Goal: Task Accomplishment & Management: Manage account settings

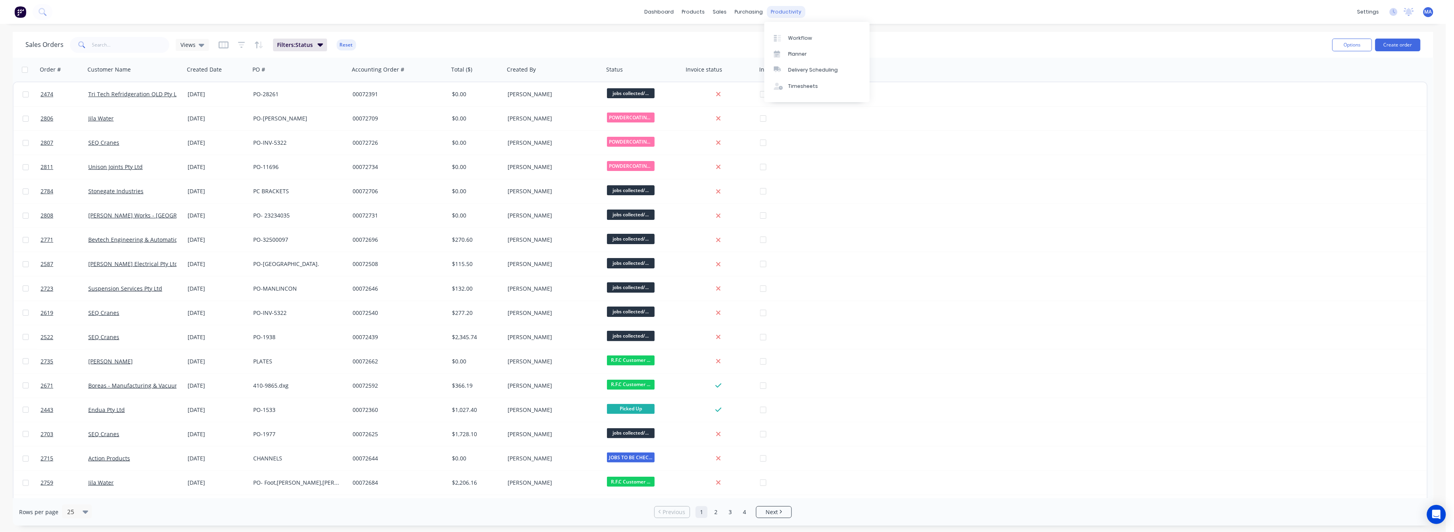
drag, startPoint x: 786, startPoint y: 12, endPoint x: 788, endPoint y: 17, distance: 5.3
click at [787, 13] on div "productivity" at bounding box center [786, 12] width 39 height 12
click at [794, 39] on div "Workflow" at bounding box center [800, 38] width 24 height 7
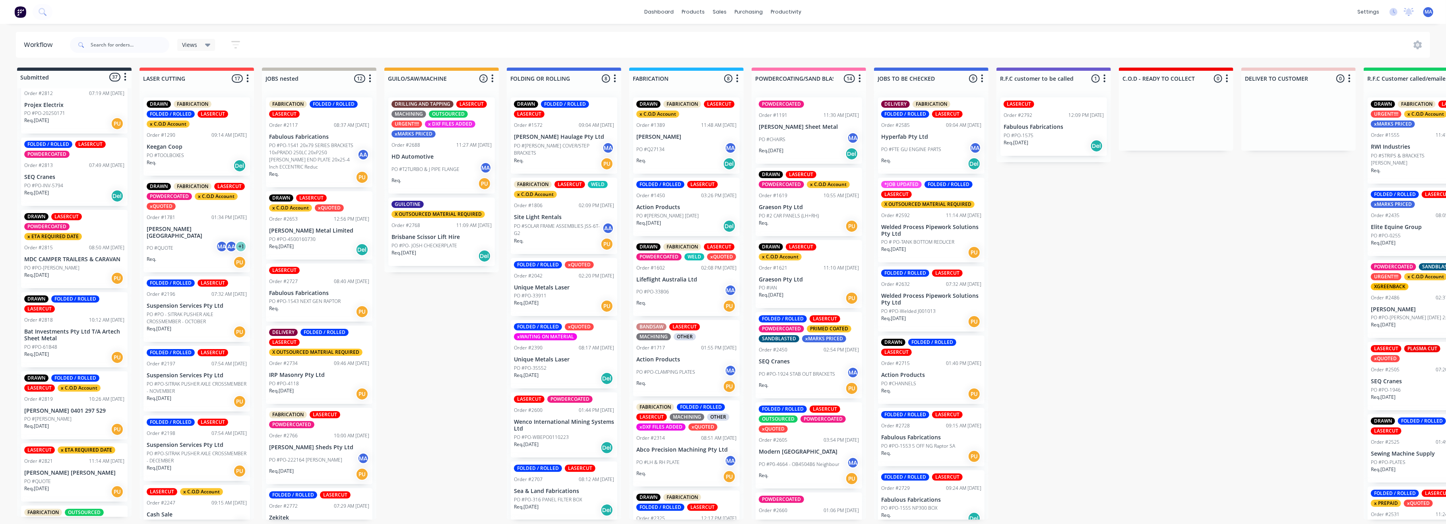
scroll to position [1406, 0]
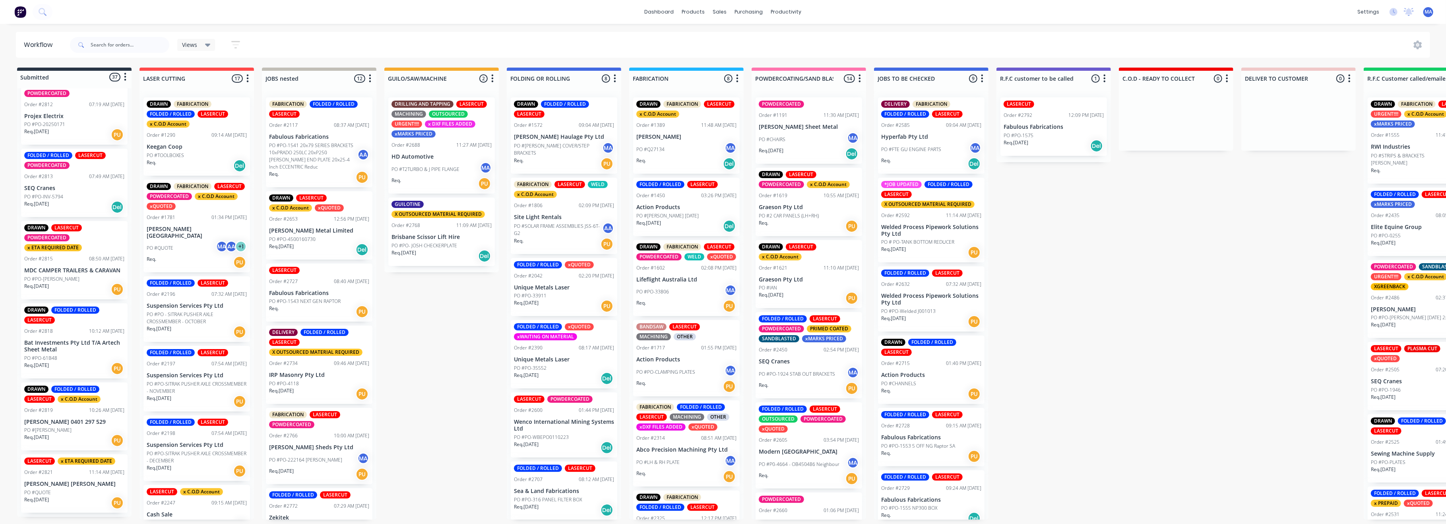
click at [80, 200] on div "Req. [DATE] Del" at bounding box center [74, 207] width 100 height 14
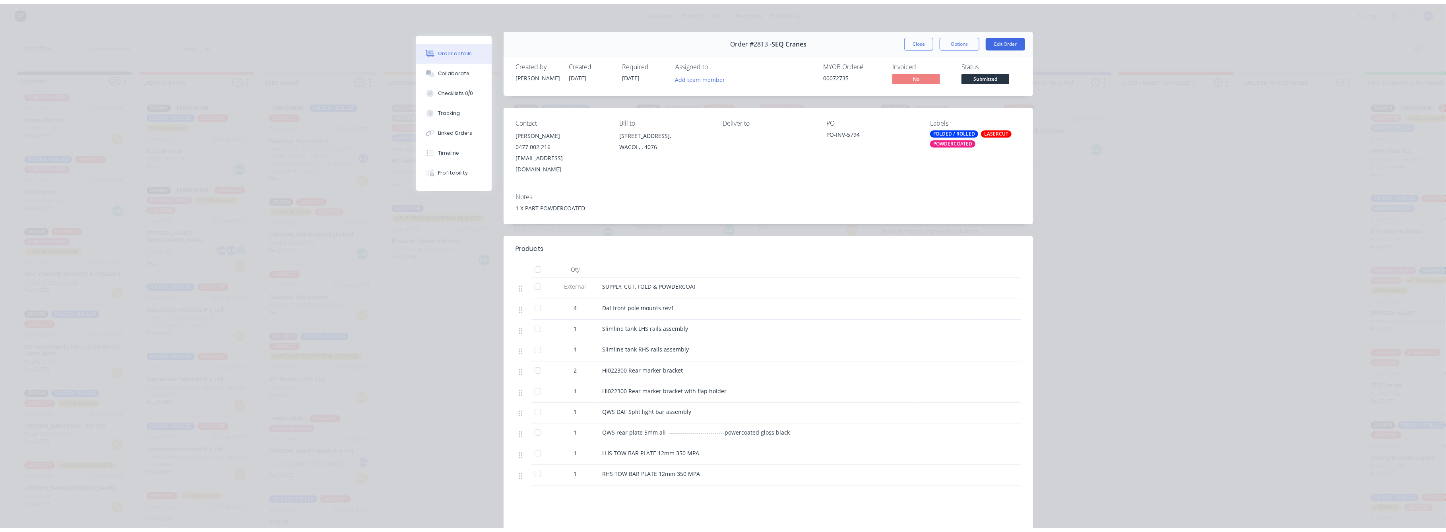
scroll to position [0, 0]
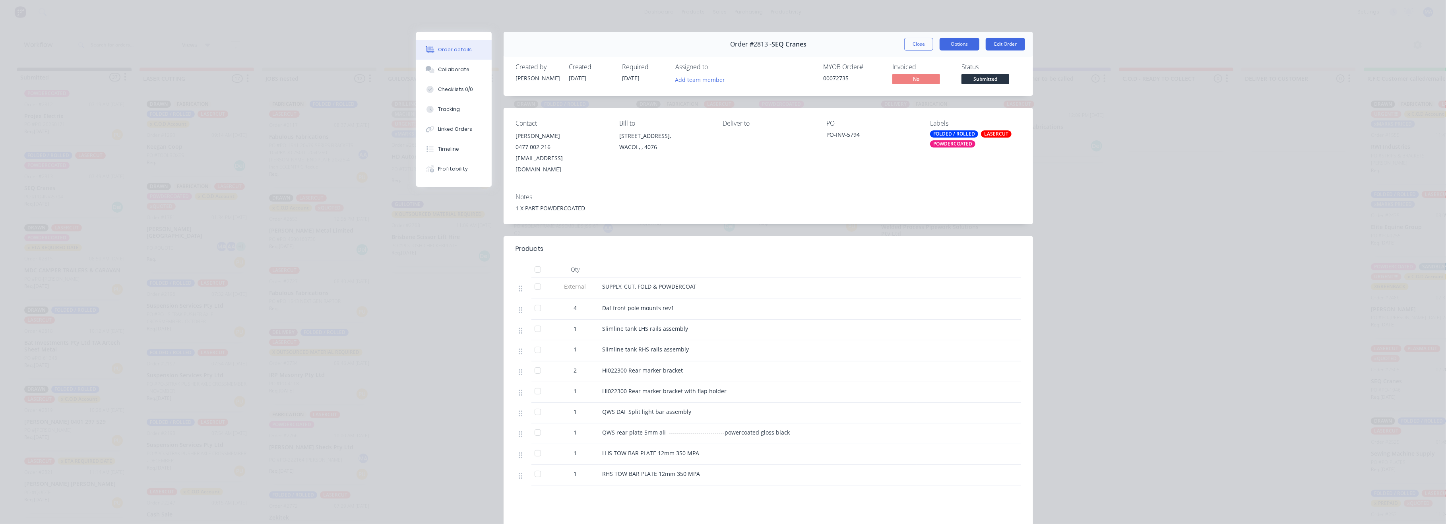
click at [960, 41] on button "Options" at bounding box center [960, 44] width 40 height 13
click at [1099, 65] on div "Order details Collaborate Checklists 0/0 Tracking Linked Orders Timeline Profit…" at bounding box center [723, 262] width 1446 height 524
click at [1000, 45] on button "Edit Order" at bounding box center [1005, 44] width 39 height 13
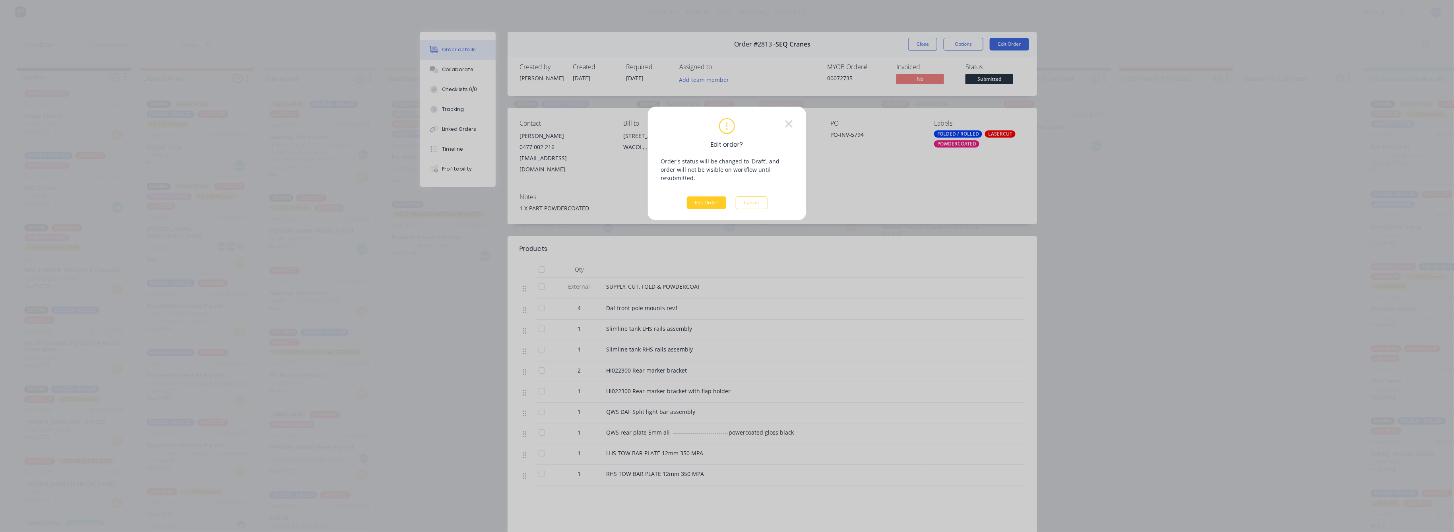
click at [717, 196] on button "Edit Order" at bounding box center [706, 202] width 39 height 13
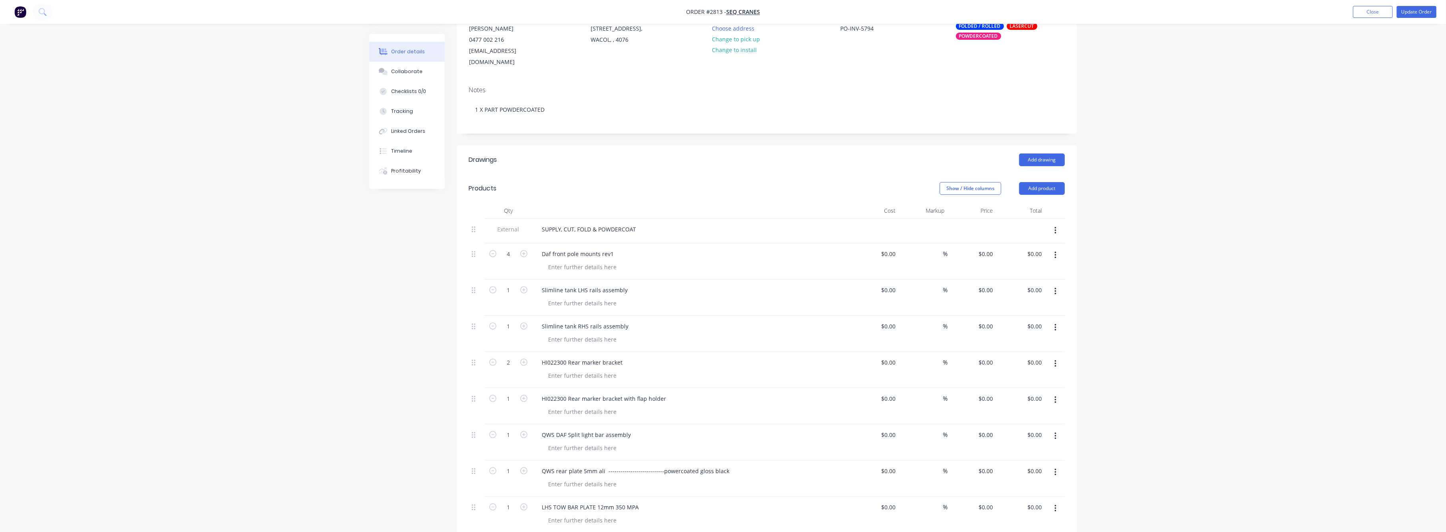
scroll to position [159, 0]
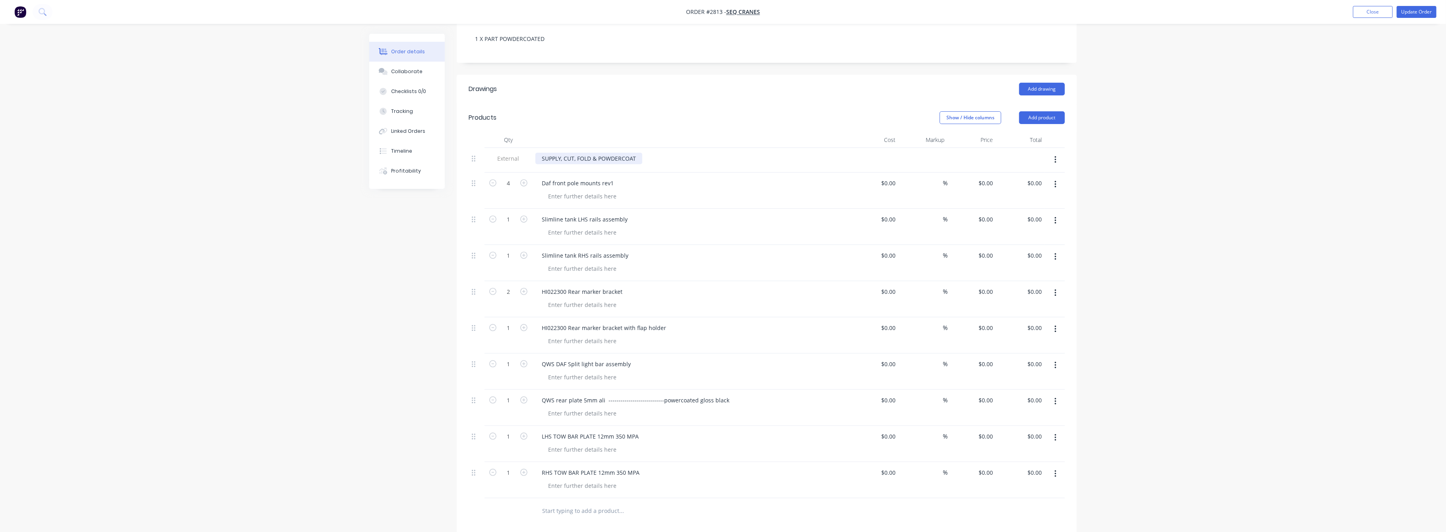
drag, startPoint x: 596, startPoint y: 147, endPoint x: 628, endPoint y: 165, distance: 36.3
click at [599, 153] on div "SUPPLY, CUT, FOLD & POWDERCOAT" at bounding box center [589, 159] width 107 height 12
click at [649, 250] on div "Slimline tank RHS rails assembly" at bounding box center [692, 256] width 312 height 12
click at [1040, 177] on input "0.00" at bounding box center [1037, 183] width 15 height 12
type input "350"
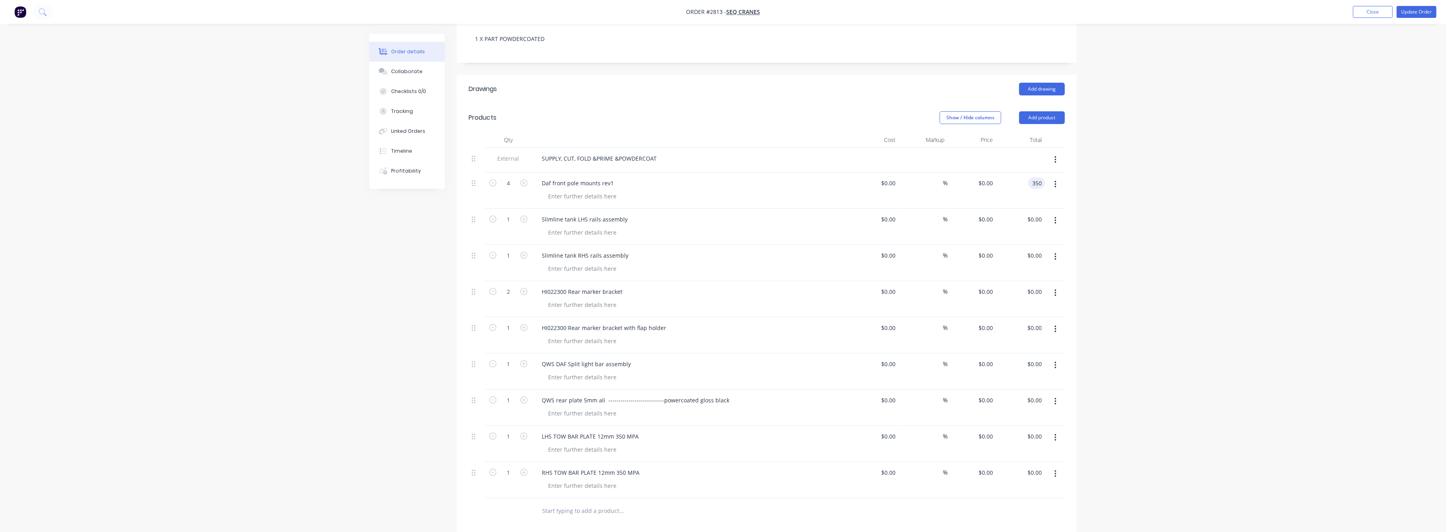
type input "$87.50"
type input "$350.00"
drag, startPoint x: 1107, startPoint y: 181, endPoint x: 1128, endPoint y: 182, distance: 21.5
click at [1111, 181] on div "Order details Collaborate Checklists 0/0 Tracking Linked Orders Timeline Profit…" at bounding box center [723, 284] width 1446 height 886
drag, startPoint x: 1027, startPoint y: 209, endPoint x: 1032, endPoint y: 209, distance: 4.8
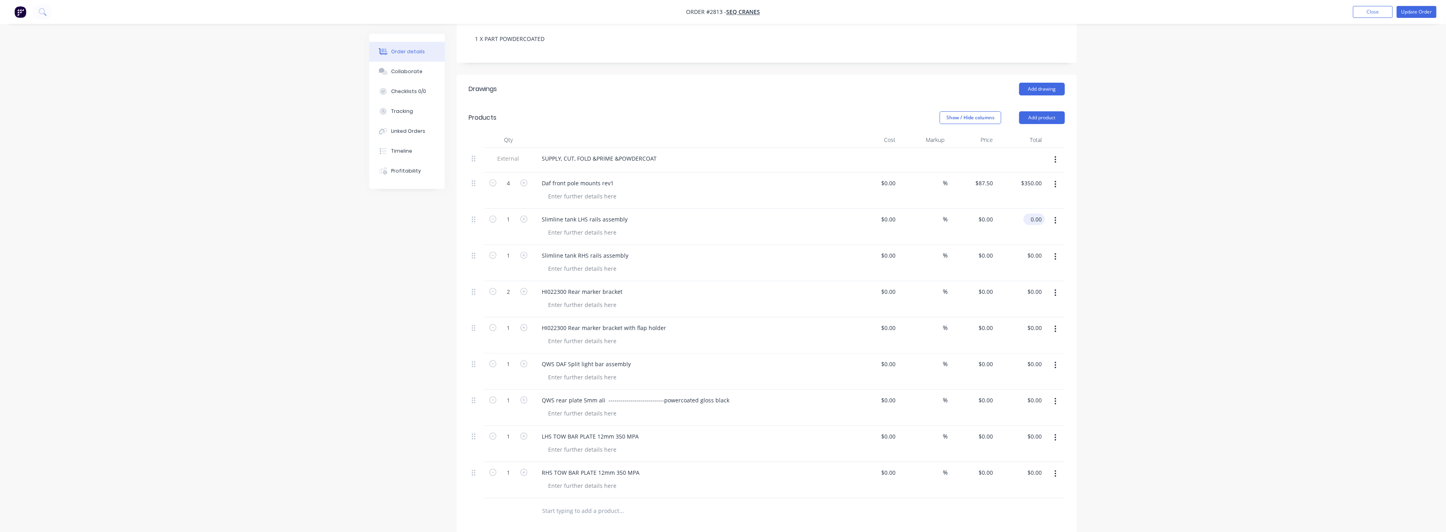
click at [1032, 214] on input "0.00" at bounding box center [1036, 220] width 18 height 12
type input "300"
type input "$300.00"
click at [1173, 224] on div "Order details Collaborate Checklists 0/0 Tracking Linked Orders Timeline Profit…" at bounding box center [723, 284] width 1446 height 886
click at [1036, 214] on input "300.00" at bounding box center [1034, 220] width 21 height 12
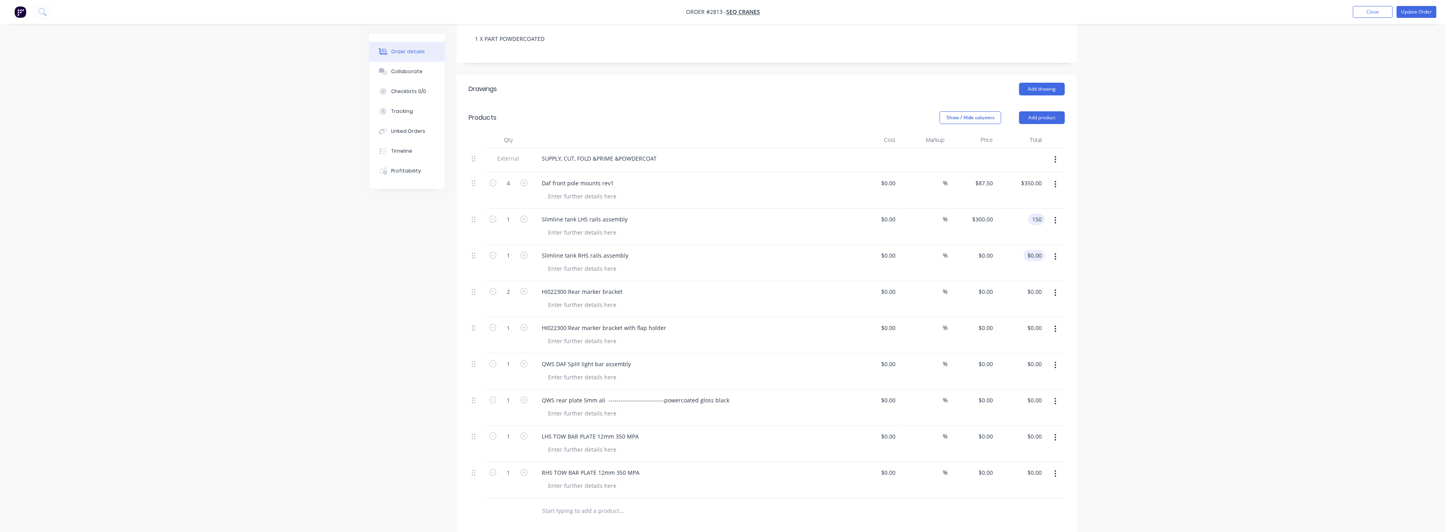
type input "150"
type input "$150.00"
drag, startPoint x: 1035, startPoint y: 245, endPoint x: 1044, endPoint y: 262, distance: 19.2
click at [1036, 250] on input "0.00" at bounding box center [1036, 256] width 18 height 12
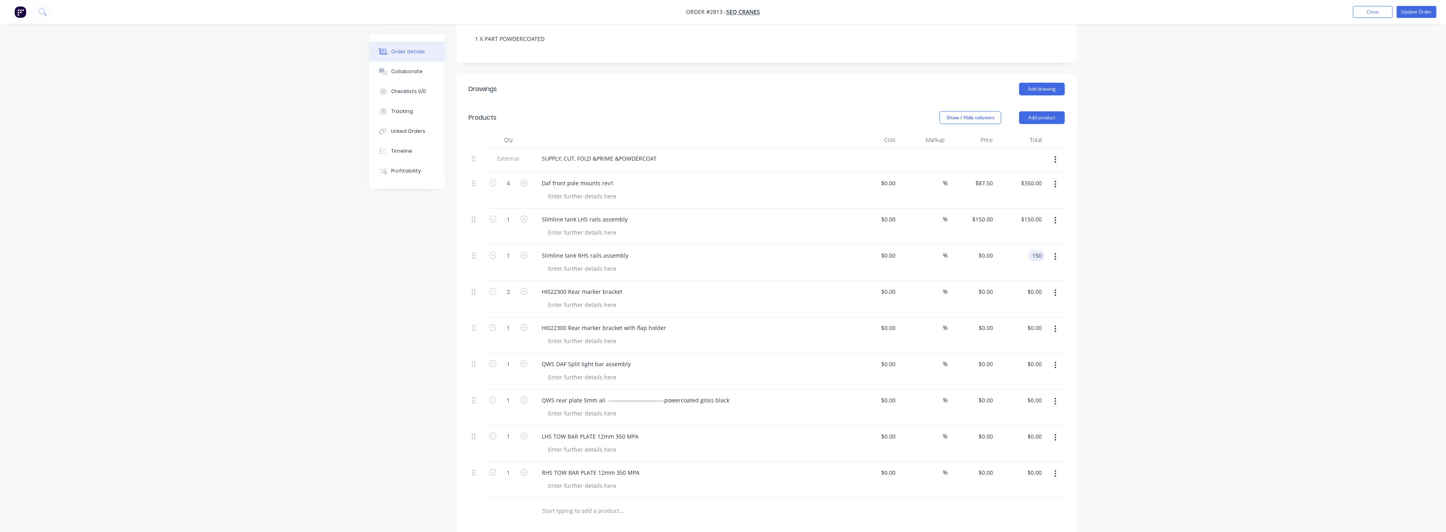
type input "150"
type input "$150.00"
drag, startPoint x: 1194, startPoint y: 290, endPoint x: 1190, endPoint y: 287, distance: 4.5
click at [1194, 289] on div "Order details Collaborate Checklists 0/0 Tracking Linked Orders Timeline Profit…" at bounding box center [723, 284] width 1446 height 886
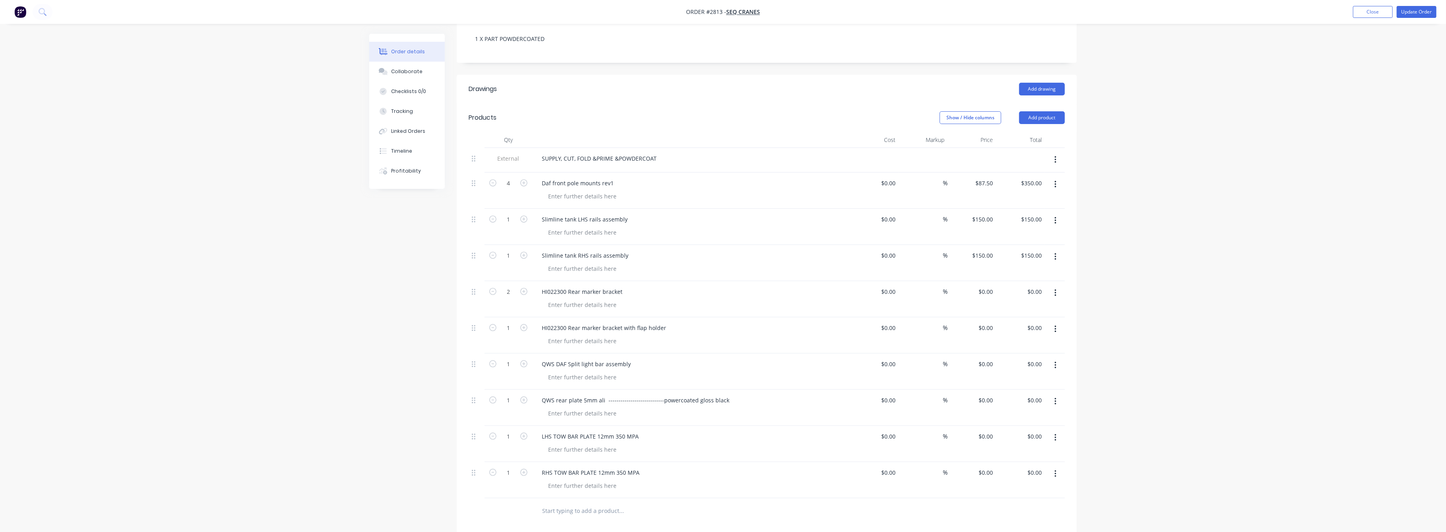
click at [1013, 442] on div "$0.00 $0.00" at bounding box center [1021, 444] width 49 height 36
click at [1044, 286] on input "0.00" at bounding box center [1036, 292] width 18 height 12
type input "232"
type input "$116.00"
type input "$232.00"
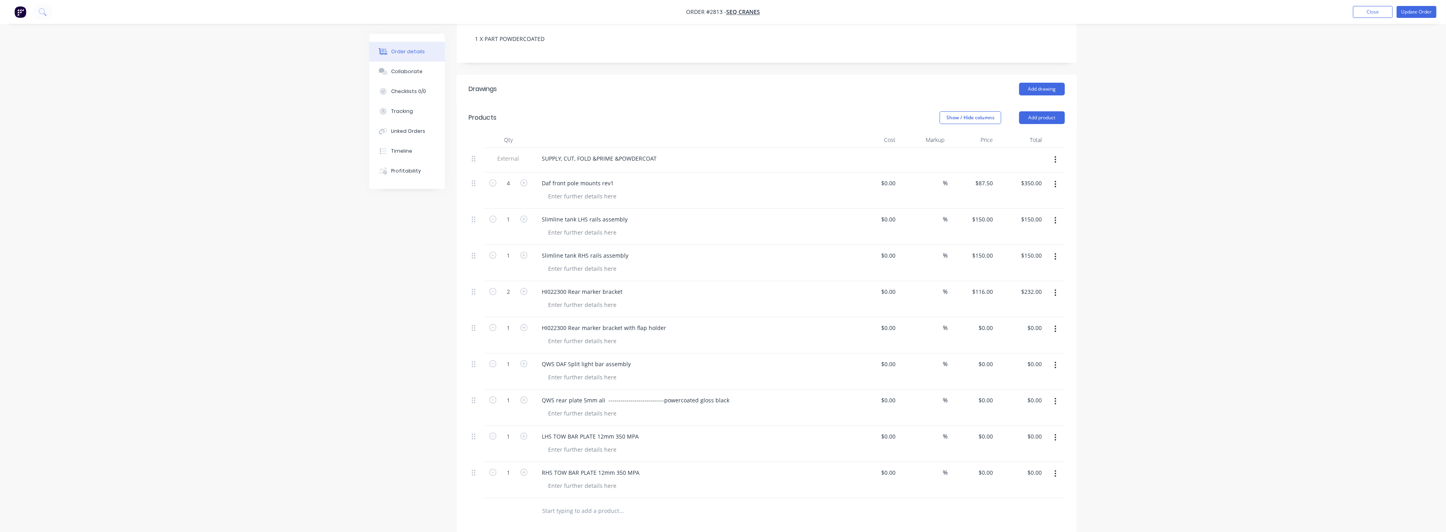
drag, startPoint x: 1109, startPoint y: 286, endPoint x: 1148, endPoint y: 291, distance: 39.7
click at [1120, 286] on div "Order details Collaborate Checklists 0/0 Tracking Linked Orders Timeline Profit…" at bounding box center [723, 284] width 1446 height 886
drag, startPoint x: 374, startPoint y: 71, endPoint x: 414, endPoint y: 87, distance: 43.0
click at [377, 73] on button "Collaborate" at bounding box center [407, 72] width 76 height 20
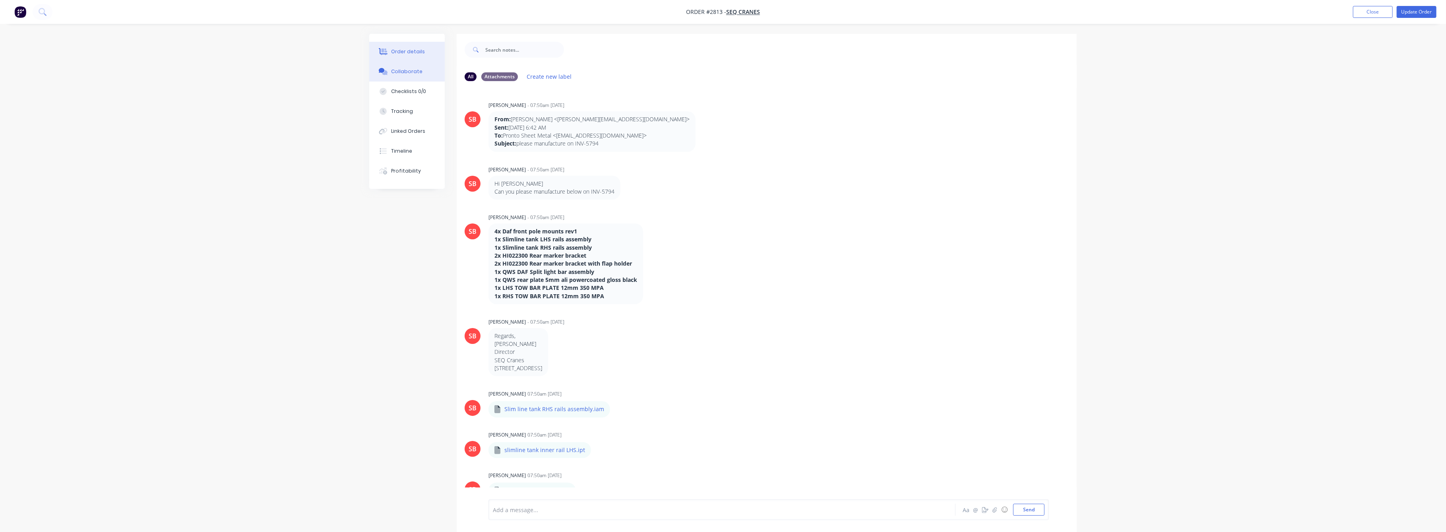
drag, startPoint x: 414, startPoint y: 53, endPoint x: 428, endPoint y: 86, distance: 35.3
click at [414, 53] on div "Order details" at bounding box center [409, 51] width 34 height 7
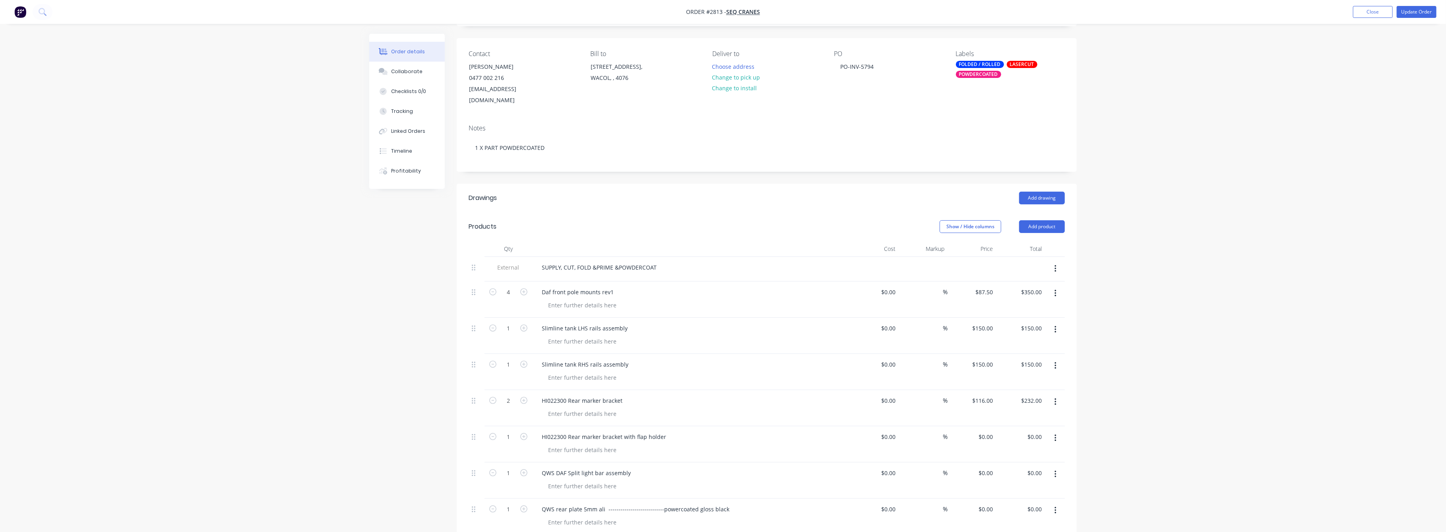
scroll to position [159, 0]
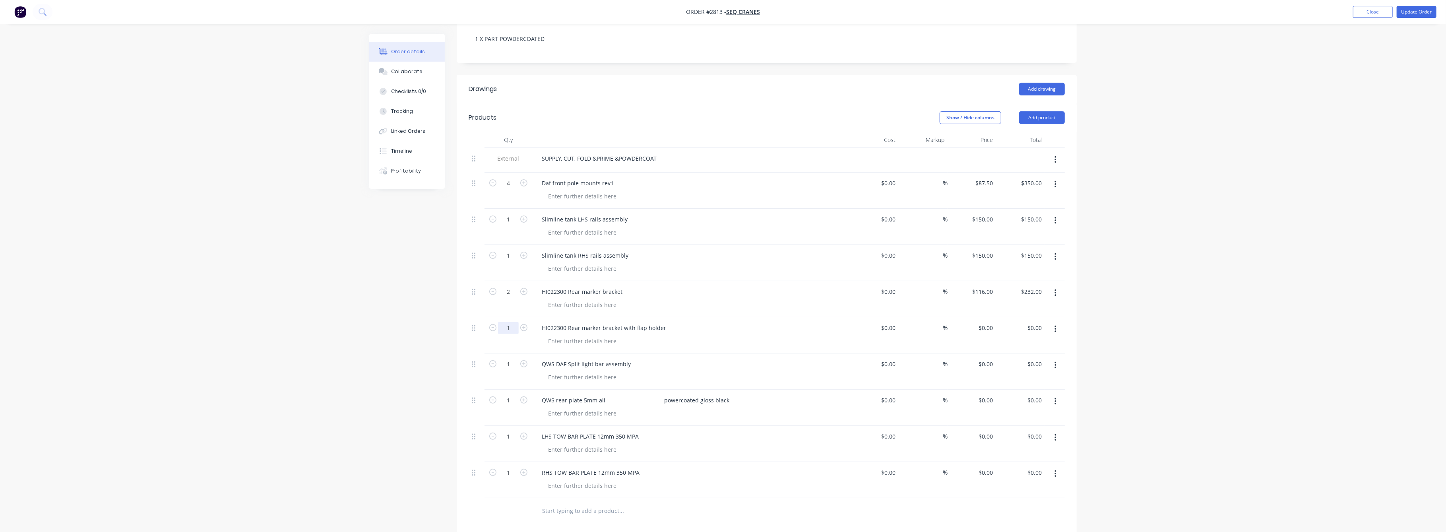
click at [509, 189] on input "1" at bounding box center [508, 183] width 21 height 12
click at [522, 324] on icon "button" at bounding box center [523, 327] width 7 height 7
type input "2"
click at [1034, 322] on input "0.00" at bounding box center [1037, 328] width 15 height 12
type input "1"
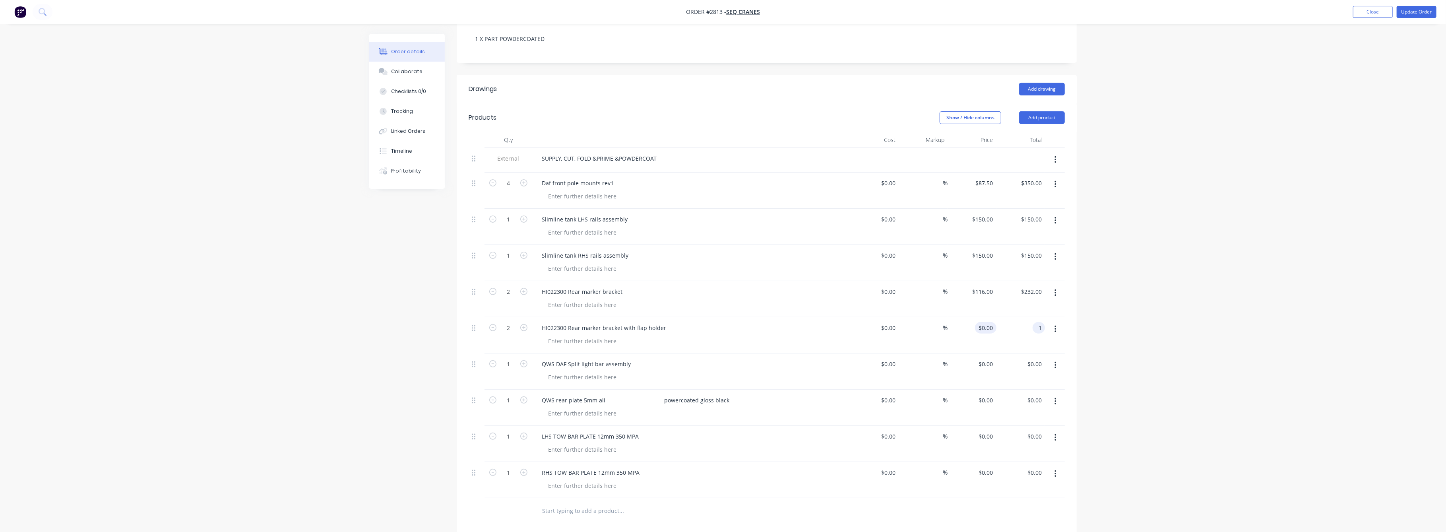
type input "0.5"
type input "$1.00"
drag, startPoint x: 983, startPoint y: 316, endPoint x: 988, endPoint y: 317, distance: 5.2
click at [986, 322] on input "0.5" at bounding box center [987, 328] width 18 height 12
type input "$130.00"
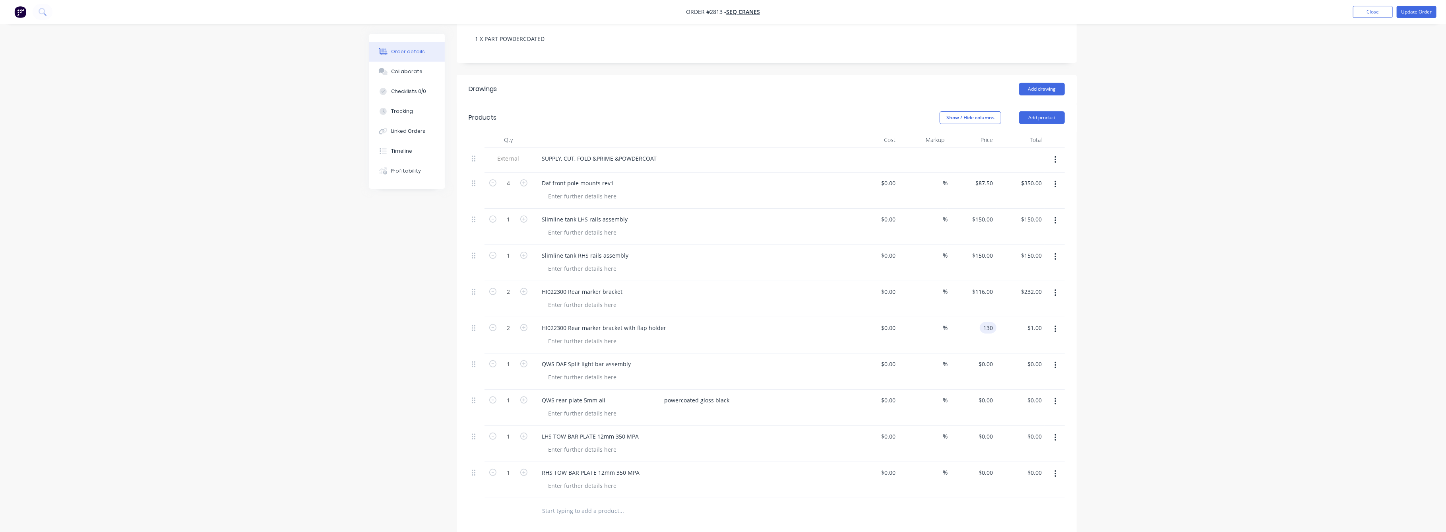
type input "$260.00"
click at [1171, 343] on div "Order details Collaborate Checklists 0/0 Tracking Linked Orders Timeline Profit…" at bounding box center [723, 284] width 1446 height 886
click at [525, 360] on icon "button" at bounding box center [523, 363] width 7 height 7
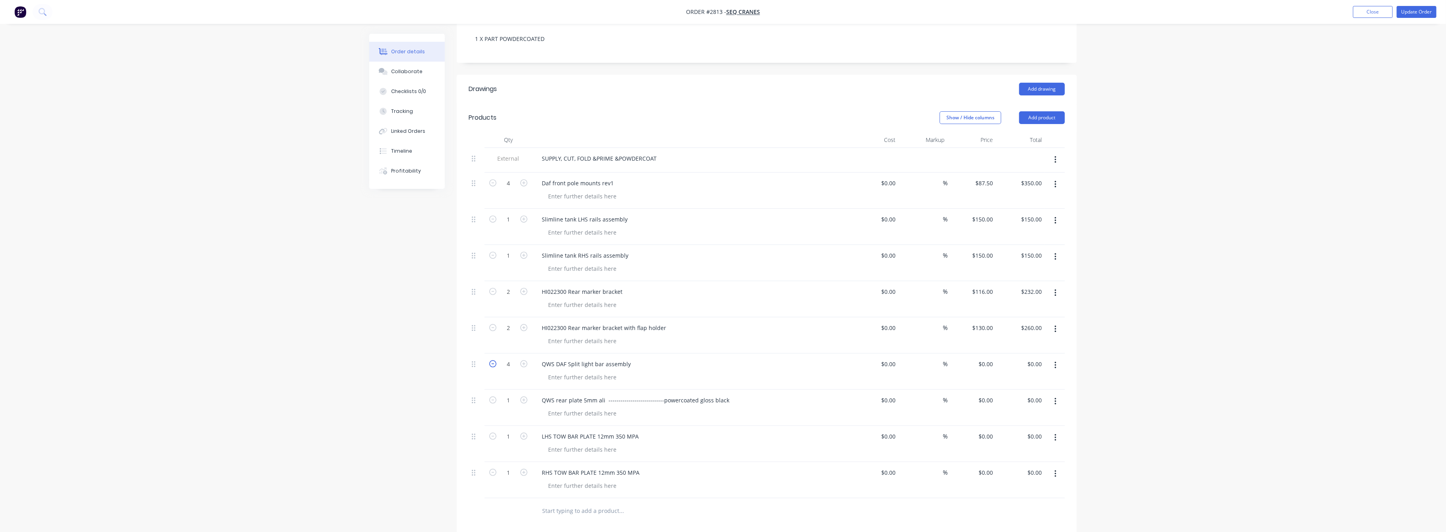
click at [492, 360] on icon "button" at bounding box center [492, 363] width 7 height 7
type input "3"
click at [980, 355] on div "0 0" at bounding box center [972, 371] width 49 height 36
type input "$225.00"
type input "$675.00"
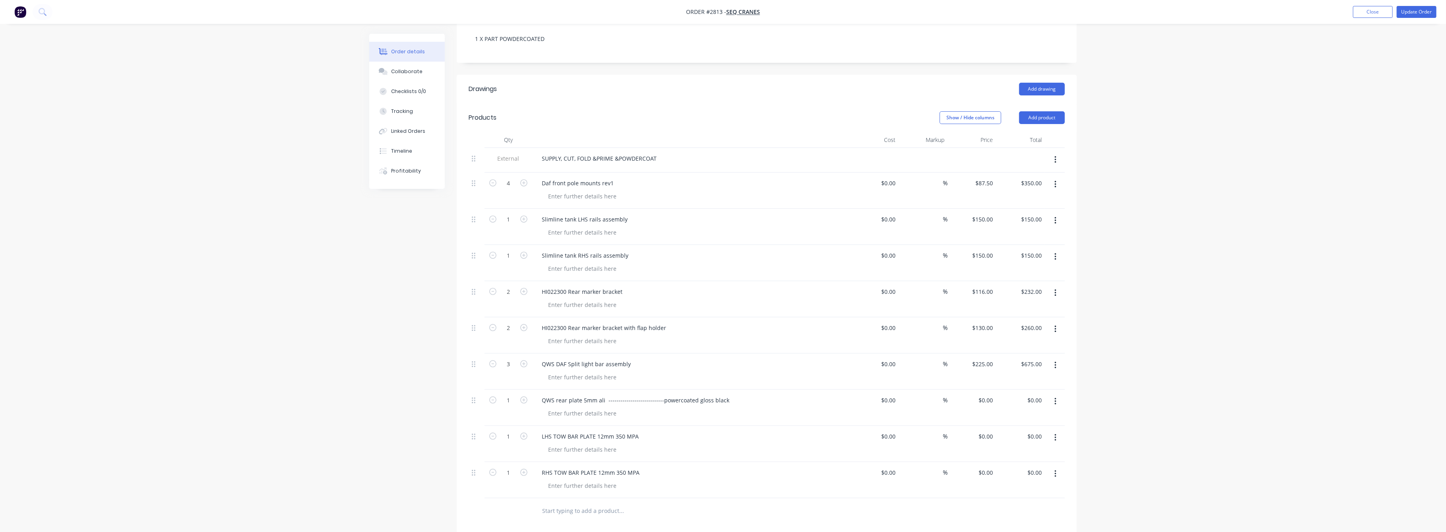
click at [1274, 355] on div "Order details Collaborate Checklists 0/0 Tracking Linked Orders Timeline Profit…" at bounding box center [723, 284] width 1446 height 886
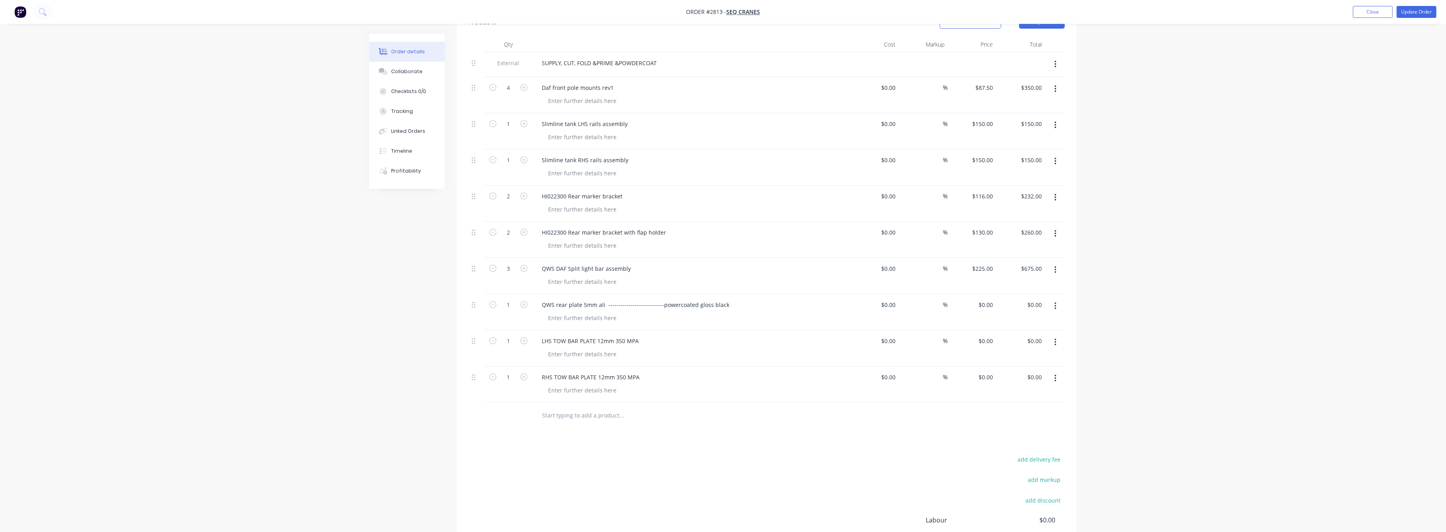
scroll to position [265, 0]
click at [569, 397] on input "text" at bounding box center [621, 405] width 159 height 16
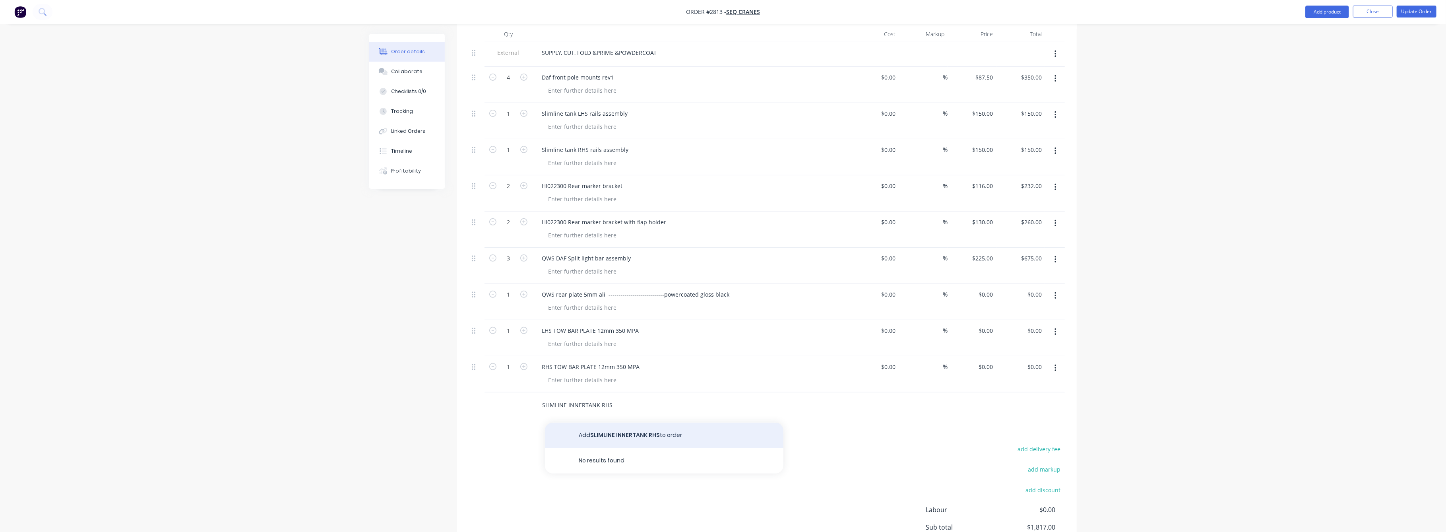
type input "SLIMLINE INNERTANK RHS"
click at [628, 423] on button "Add SLIMLINE INNERTANK RHS to order" at bounding box center [664, 435] width 239 height 25
click at [582, 433] on input "text" at bounding box center [621, 441] width 159 height 16
click at [571, 433] on input "text" at bounding box center [621, 441] width 159 height 16
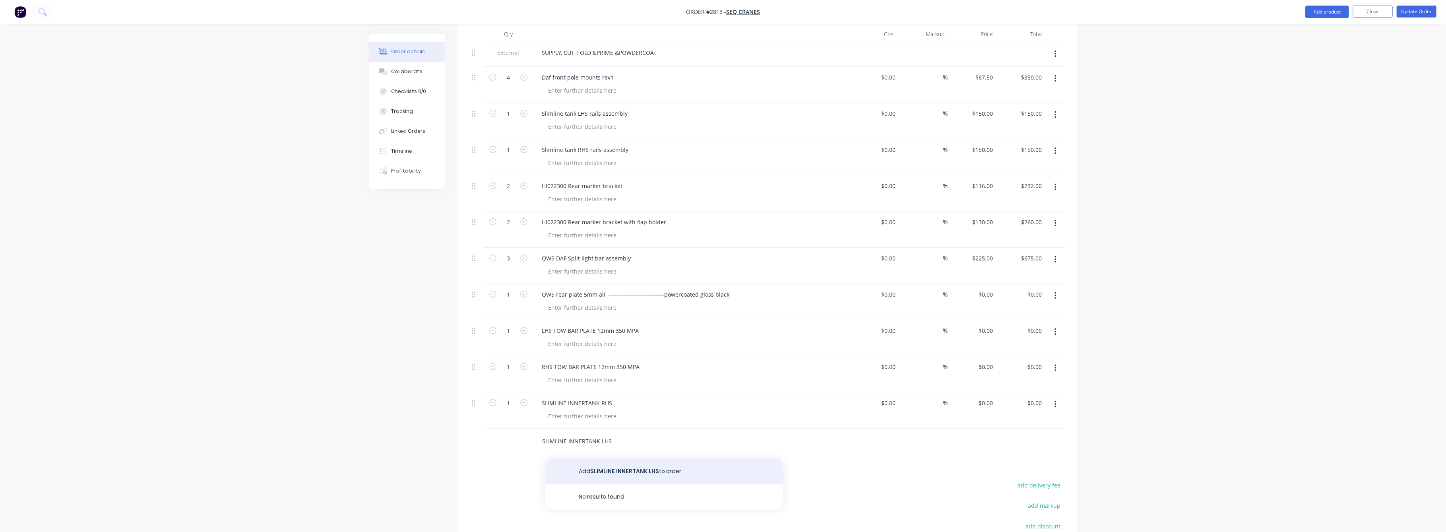
type input "SLIMLINE INNERTANK LHS"
click at [627, 459] on button "Add SLIMLINE INNERTANK LHS to order" at bounding box center [664, 471] width 239 height 25
click at [613, 397] on div "SLIMLINE INNERTANK RHS" at bounding box center [577, 403] width 83 height 12
drag, startPoint x: 608, startPoint y: 429, endPoint x: 618, endPoint y: 436, distance: 11.7
click at [616, 435] on div "SLIMLINE INNERTANK LHS" at bounding box center [691, 447] width 318 height 36
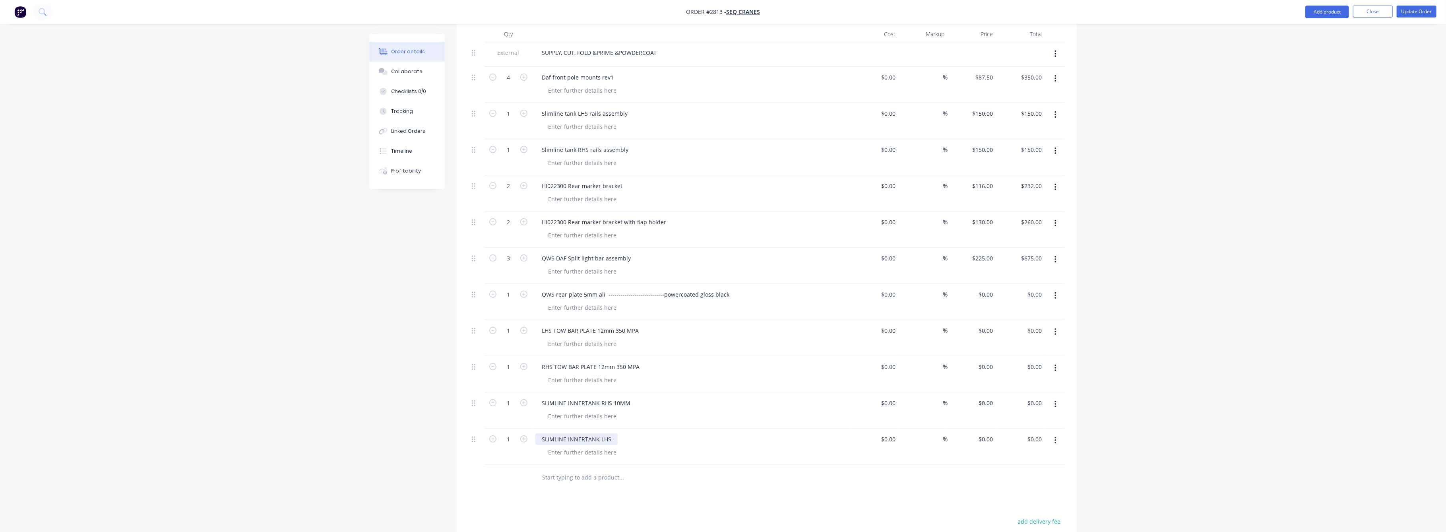
drag, startPoint x: 609, startPoint y: 427, endPoint x: 631, endPoint y: 444, distance: 27.6
click at [616, 433] on div "SLIMLINE INNERTANK LHS" at bounding box center [692, 439] width 312 height 12
click at [698, 447] on div at bounding box center [694, 453] width 305 height 12
click at [990, 397] on input "0" at bounding box center [992, 403] width 9 height 12
type input "$130.00"
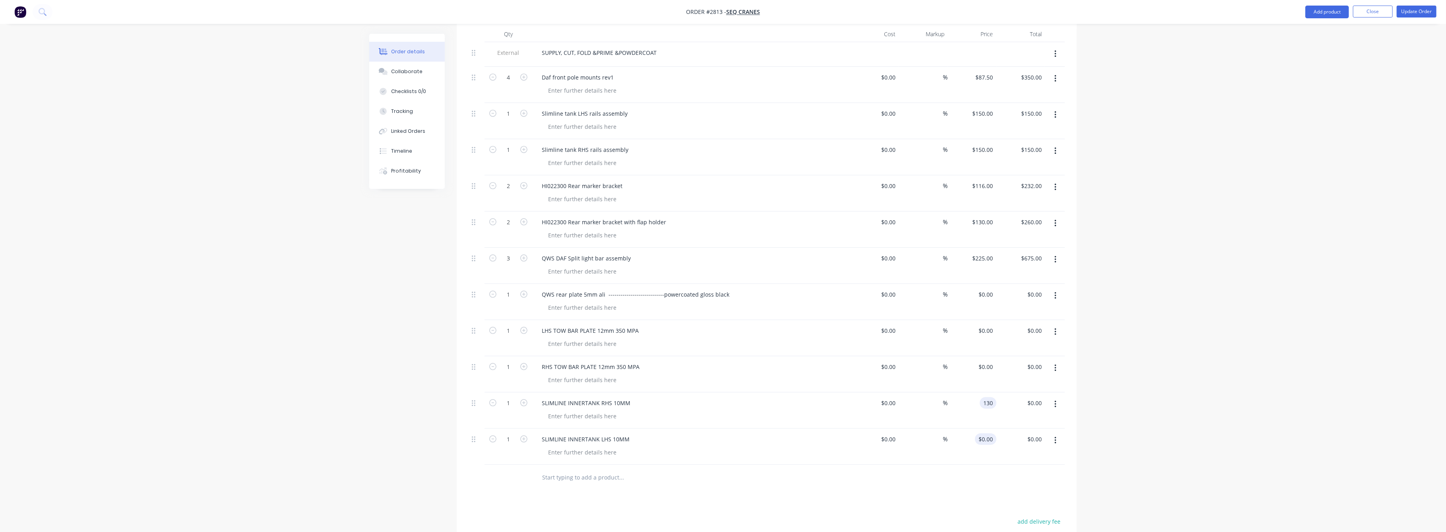
type input "$130.00"
click at [990, 433] on input "0" at bounding box center [992, 439] width 9 height 12
type input "$130.00"
click at [1161, 467] on div "Order details Collaborate Checklists 0/0 Tracking Linked Orders Timeline Profit…" at bounding box center [723, 214] width 1446 height 958
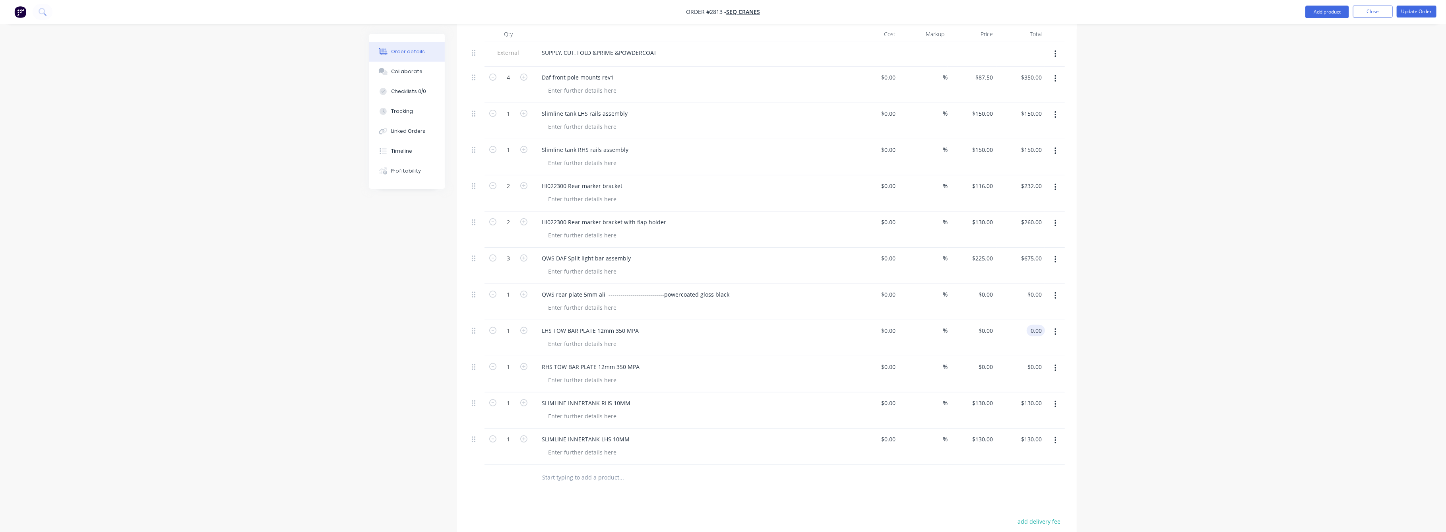
click at [1040, 325] on input "0.00" at bounding box center [1037, 331] width 15 height 12
type input "306"
type input "0.00"
type input "$306.00"
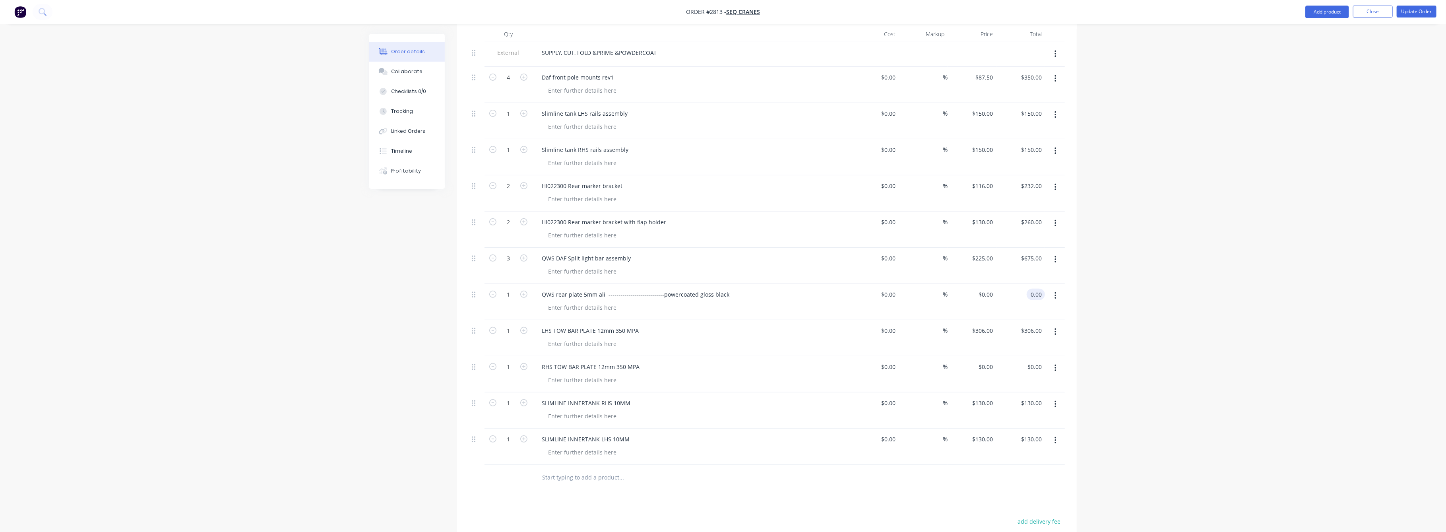
click at [1042, 289] on div "0.00 0.00" at bounding box center [1037, 295] width 15 height 12
type input "$0.00"
click at [1031, 361] on input "0.00" at bounding box center [1036, 367] width 18 height 12
type input "306"
type input "$306.00"
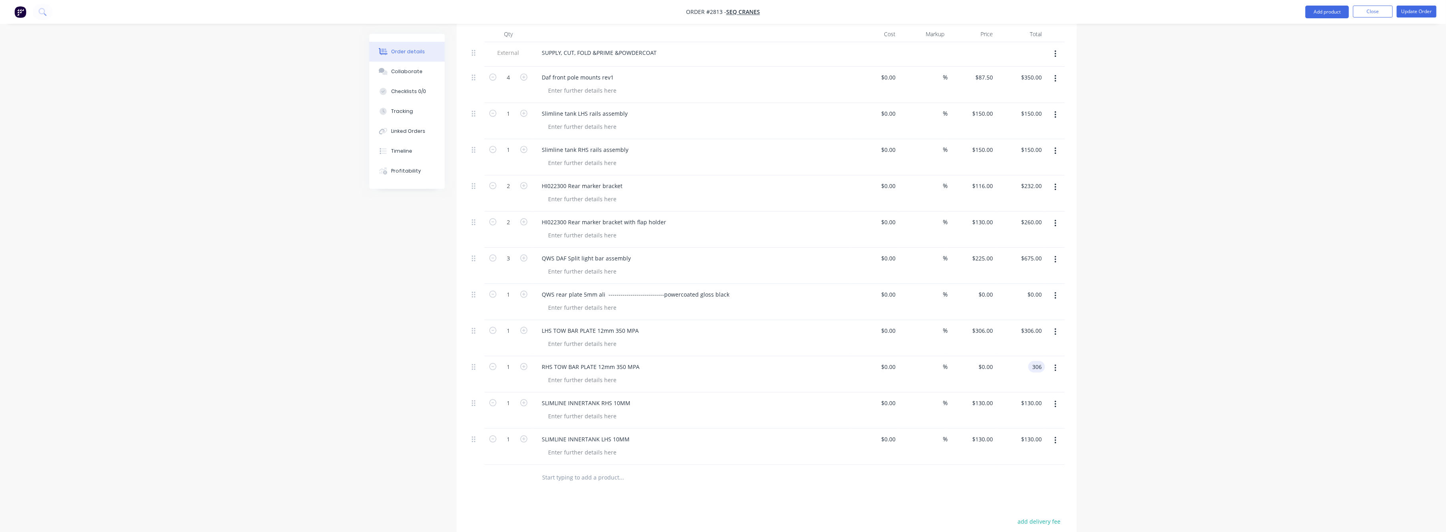
type input "$306.00"
click at [1159, 404] on div "Order details Collaborate Checklists 0/0 Tracking Linked Orders Timeline Profit…" at bounding box center [723, 214] width 1446 height 958
click at [765, 289] on div "QWS rear plate 5mm ali ----------------------------powercoated gloss black" at bounding box center [692, 295] width 312 height 12
click at [472, 285] on div at bounding box center [477, 302] width 16 height 36
click at [474, 291] on icon at bounding box center [474, 294] width 4 height 7
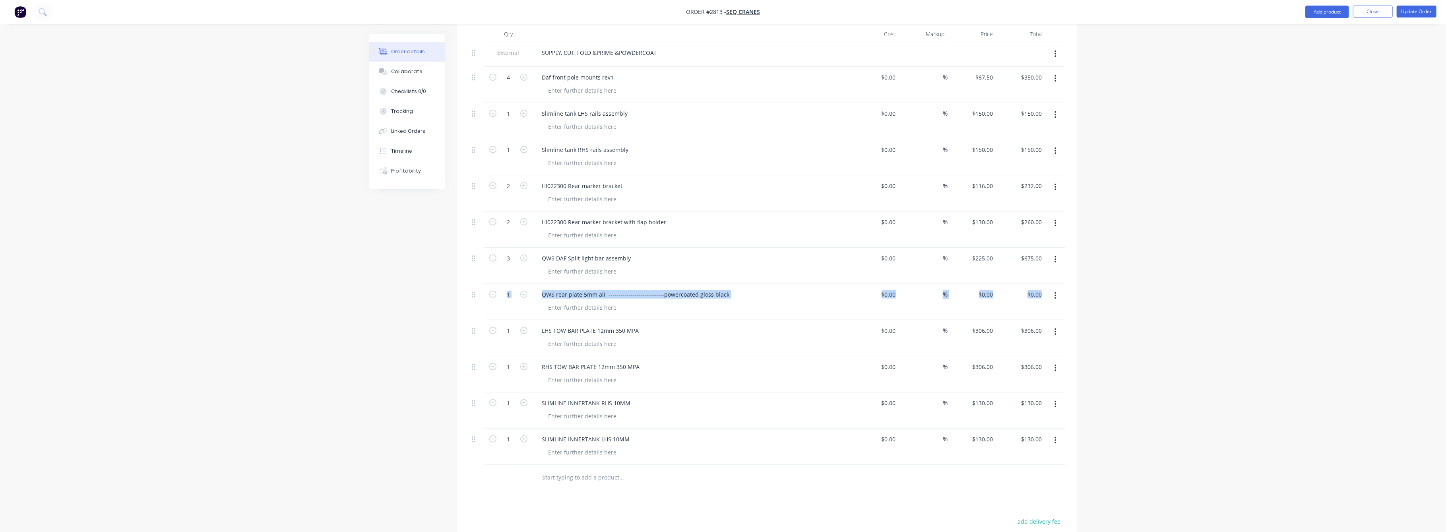
drag, startPoint x: 474, startPoint y: 283, endPoint x: 1147, endPoint y: 273, distance: 674.0
click at [1147, 273] on div "Order details Collaborate Checklists 0/0 Tracking Linked Orders Timeline Profit…" at bounding box center [723, 214] width 1446 height 958
click at [1056, 291] on icon "button" at bounding box center [1056, 295] width 2 height 9
click at [1110, 285] on div "Order details Collaborate Checklists 0/0 Tracking Linked Orders Timeline Profit…" at bounding box center [723, 214] width 1446 height 958
click at [1165, 277] on div "Order details Collaborate Checklists 0/0 Tracking Linked Orders Timeline Profit…" at bounding box center [723, 214] width 1446 height 958
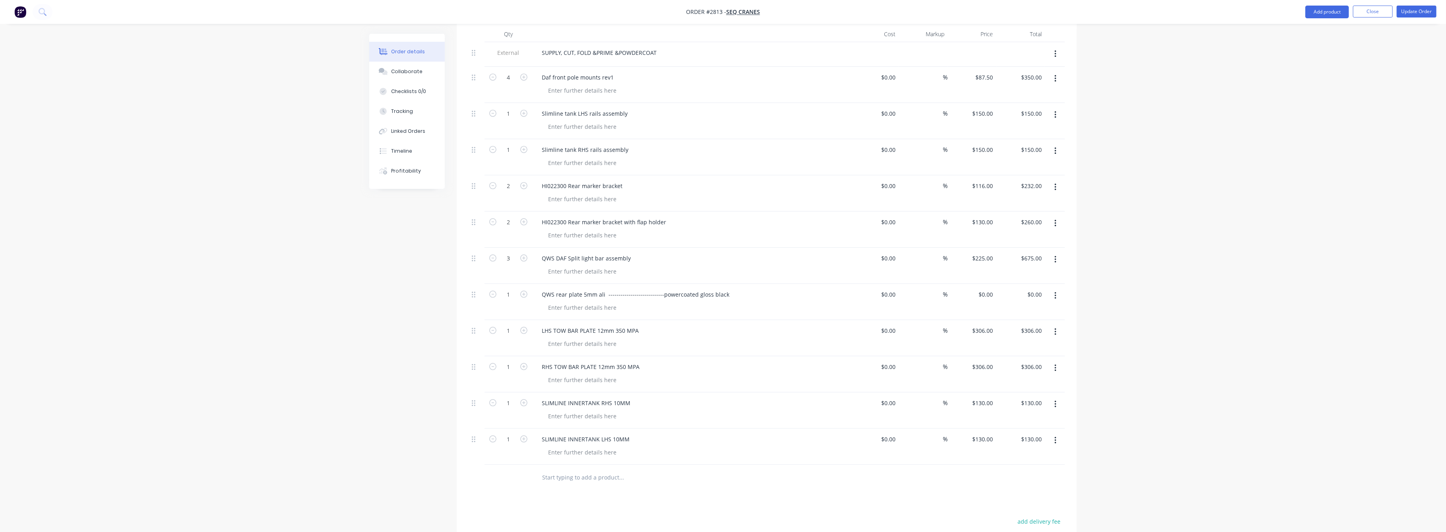
click at [1060, 331] on div at bounding box center [1055, 338] width 20 height 36
click at [1055, 291] on icon "button" at bounding box center [1056, 295] width 2 height 9
click at [1004, 359] on div "Delete" at bounding box center [1027, 365] width 61 height 12
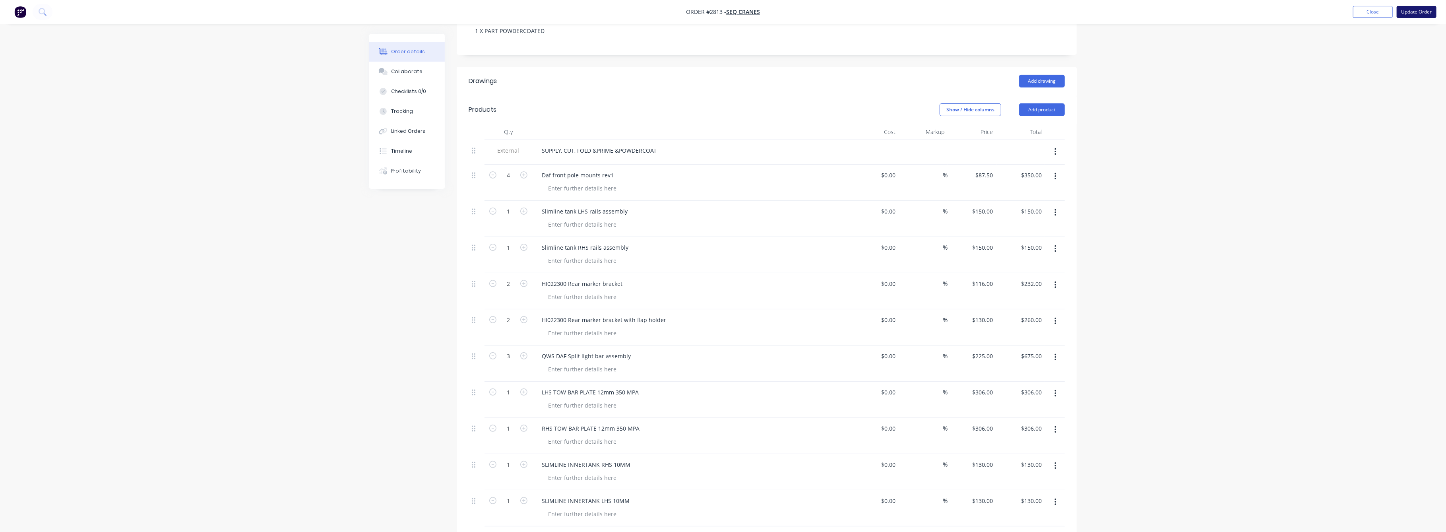
click at [1413, 12] on button "Update Order" at bounding box center [1417, 12] width 40 height 12
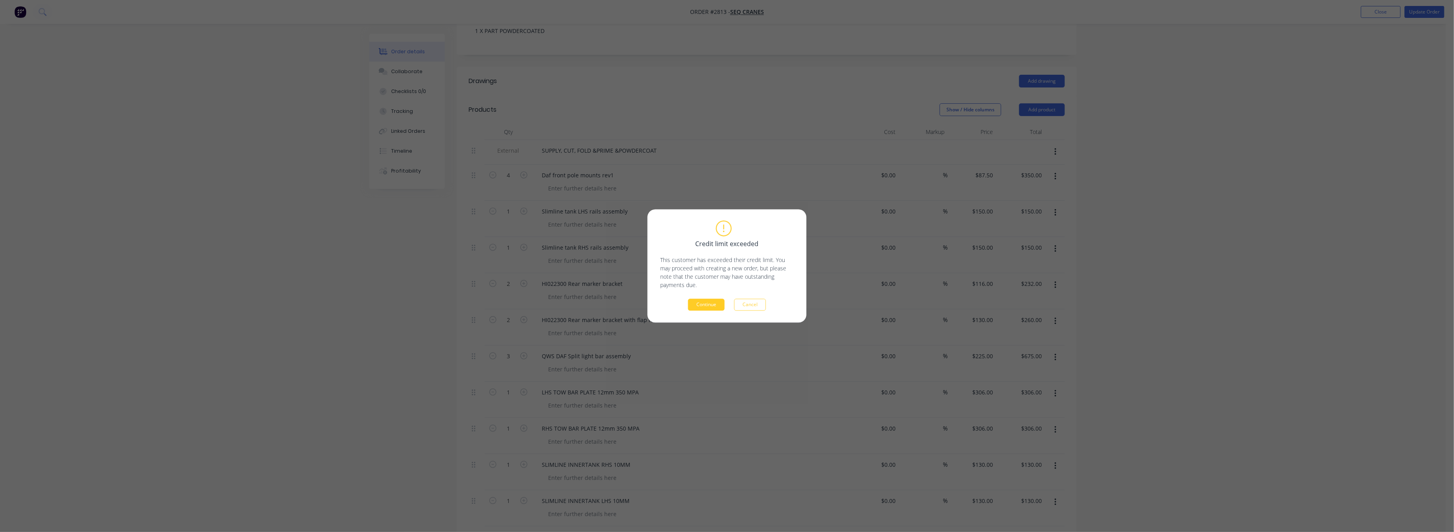
click at [708, 303] on button "Continue" at bounding box center [706, 305] width 37 height 12
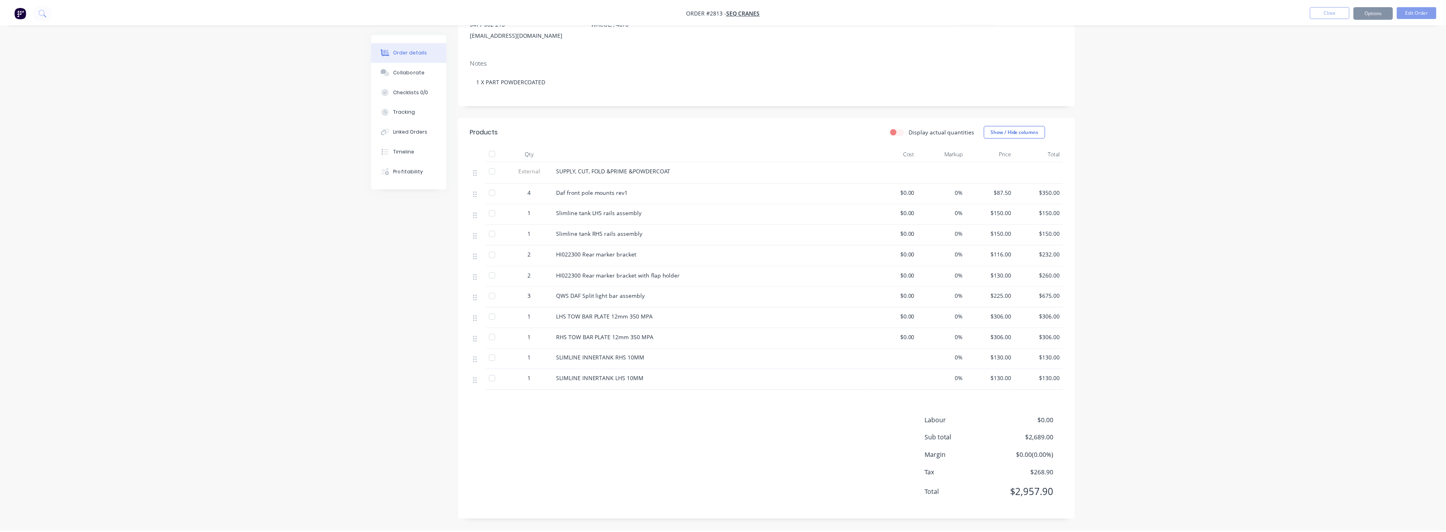
scroll to position [109, 0]
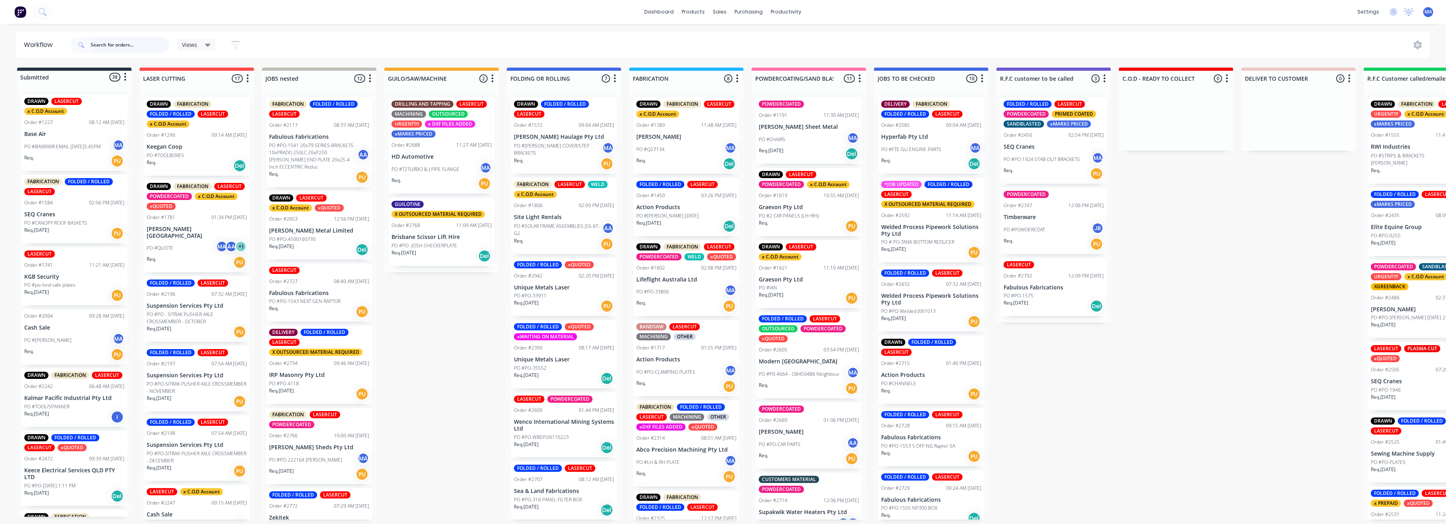
click at [94, 45] on input "text" at bounding box center [130, 45] width 79 height 16
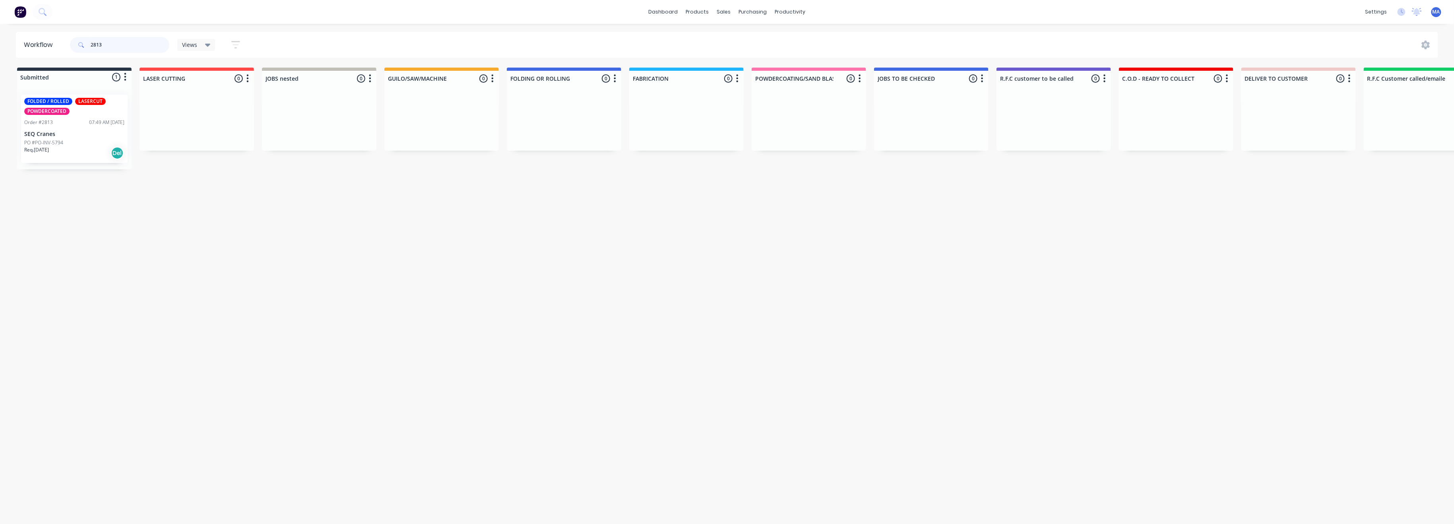
type input "2813"
click at [56, 140] on p "PO #PO-INV-5794" at bounding box center [43, 142] width 39 height 7
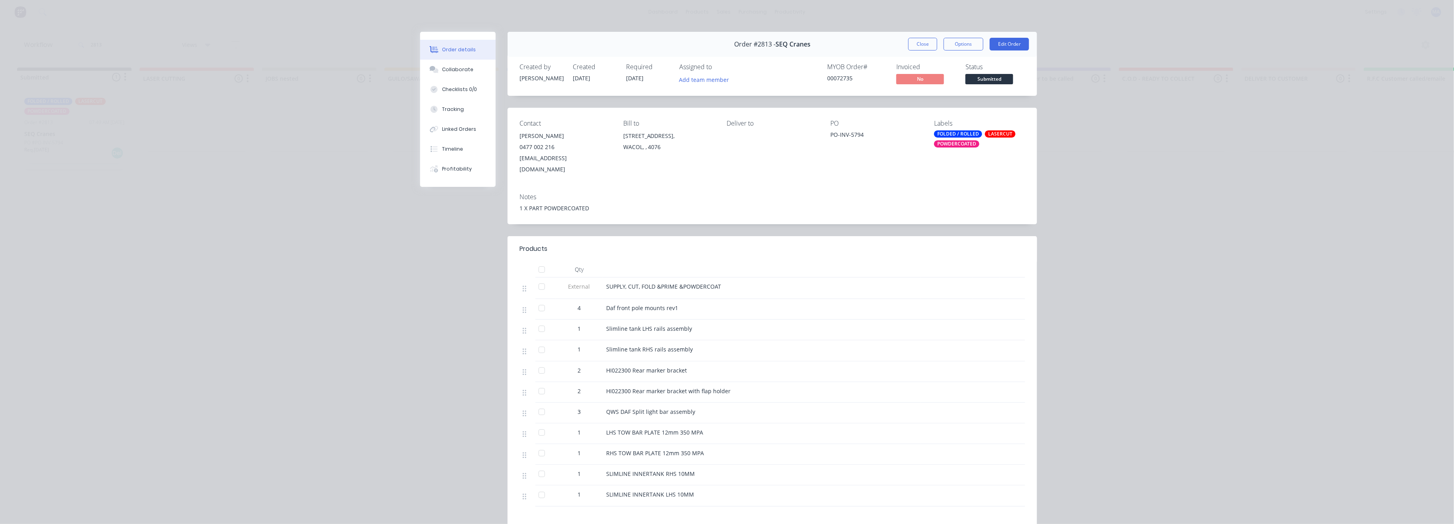
click at [450, 51] on div "Order details" at bounding box center [460, 49] width 34 height 7
click at [1004, 42] on button "Edit Order" at bounding box center [1009, 44] width 39 height 13
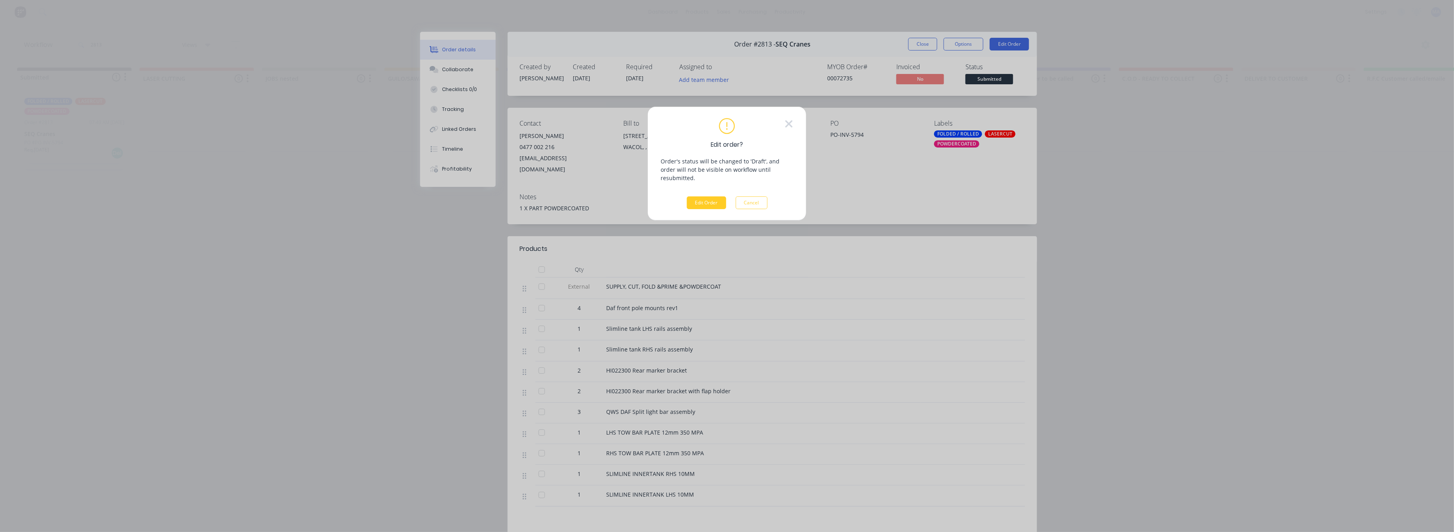
click at [711, 196] on button "Edit Order" at bounding box center [706, 202] width 39 height 13
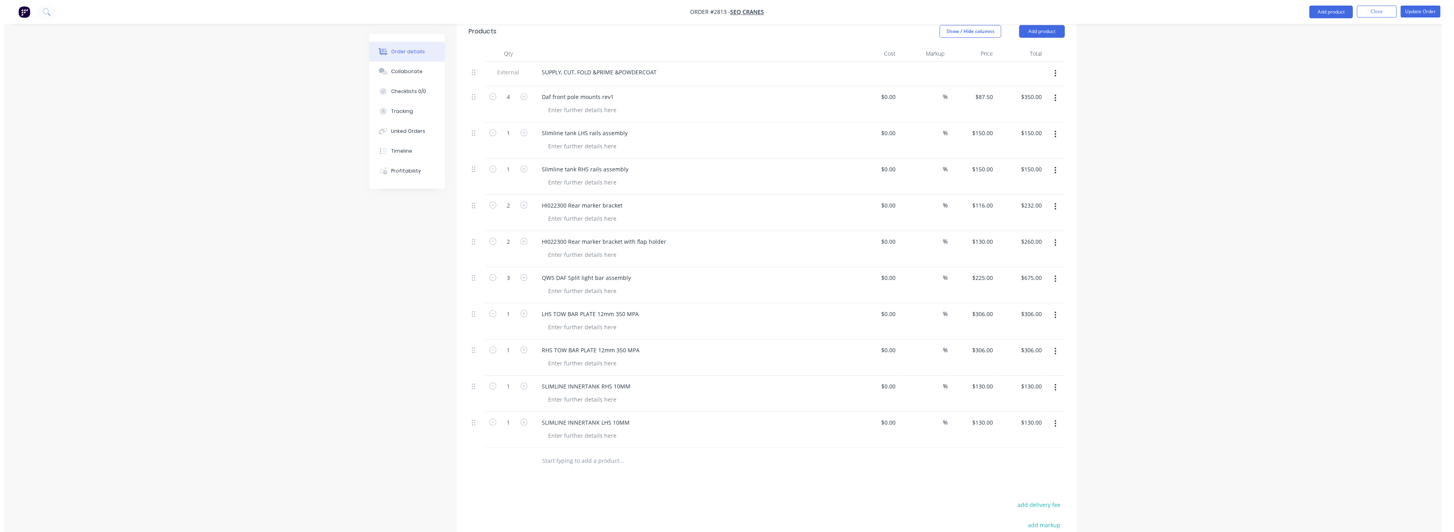
scroll to position [265, 0]
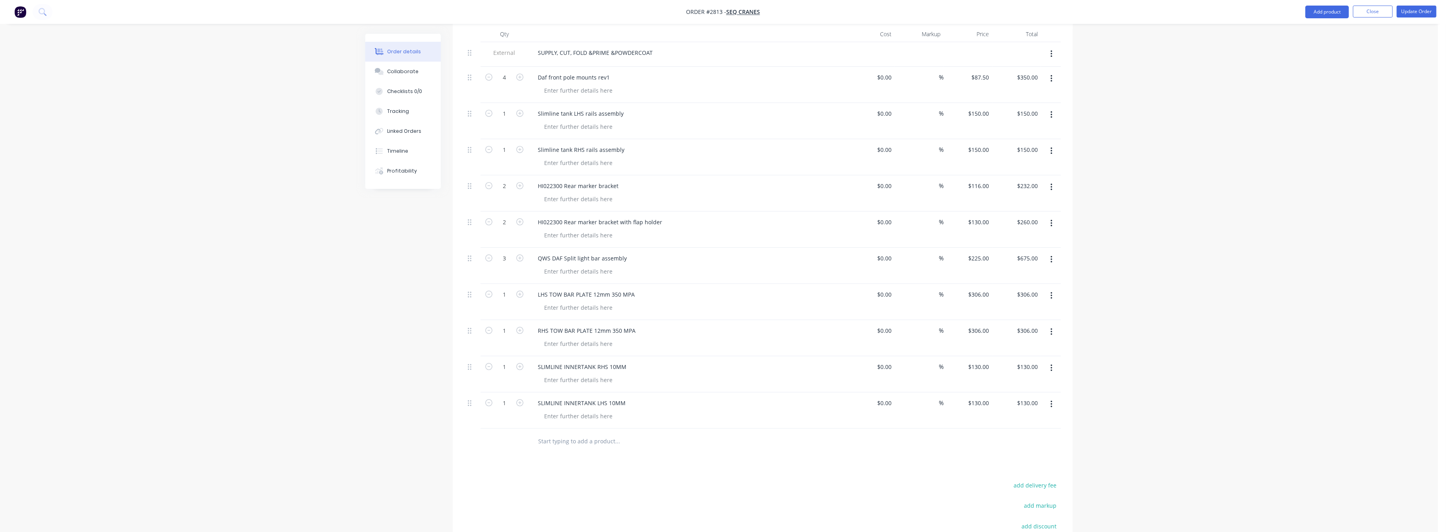
click at [561, 434] on input "text" at bounding box center [617, 441] width 159 height 16
type input "LHS LIGHT GUARD"
click at [603, 459] on button "Add LHS LIGHT GUARD to order" at bounding box center [660, 471] width 239 height 25
click at [522, 435] on icon "button" at bounding box center [519, 438] width 7 height 7
type input "2"
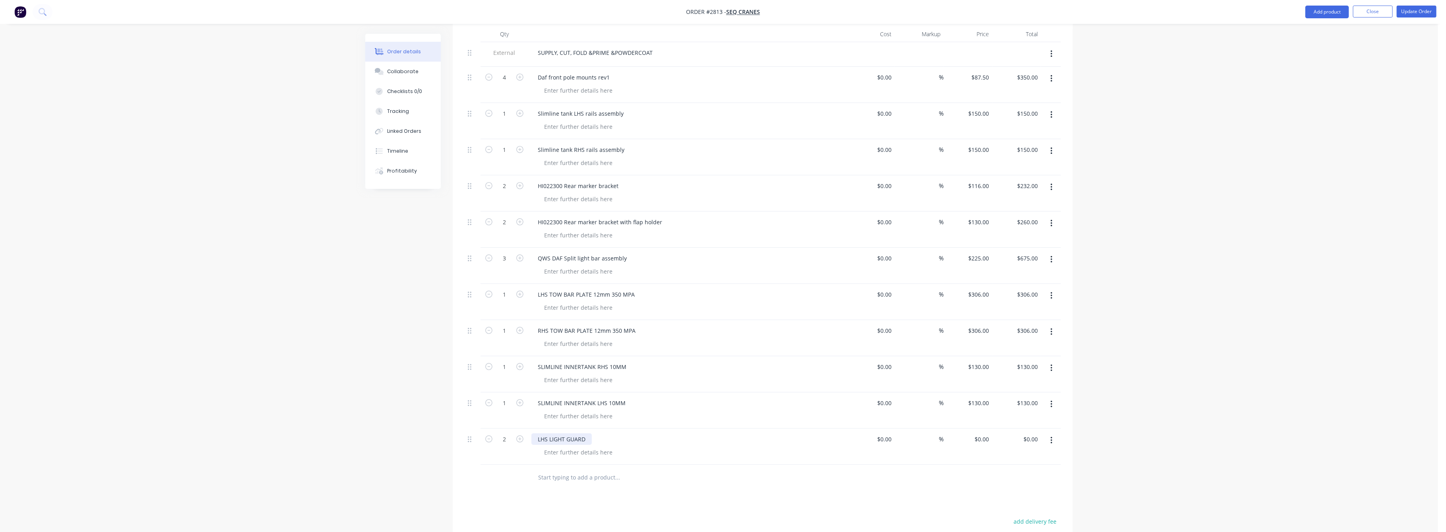
drag, startPoint x: 588, startPoint y: 425, endPoint x: 600, endPoint y: 429, distance: 12.2
click at [593, 433] on div "LHS LIGHT GUARD" at bounding box center [688, 439] width 312 height 12
click at [648, 465] on div at bounding box center [671, 478] width 286 height 26
click at [1029, 433] on input "0.00" at bounding box center [1033, 439] width 15 height 12
type input "314"
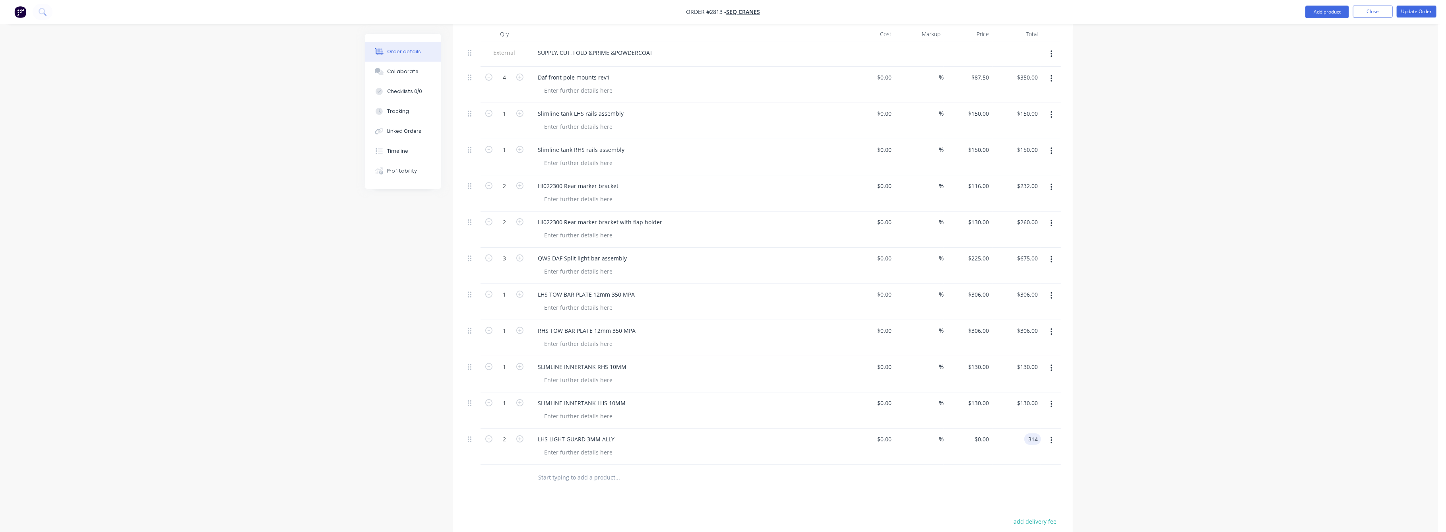
type input "$157.00"
type input "$314.00"
click at [1179, 417] on div "Order details Collaborate Checklists 0/0 Tracking Linked Orders Timeline Profit…" at bounding box center [719, 214] width 1439 height 958
click at [1415, 12] on button "Update Order" at bounding box center [1417, 12] width 40 height 12
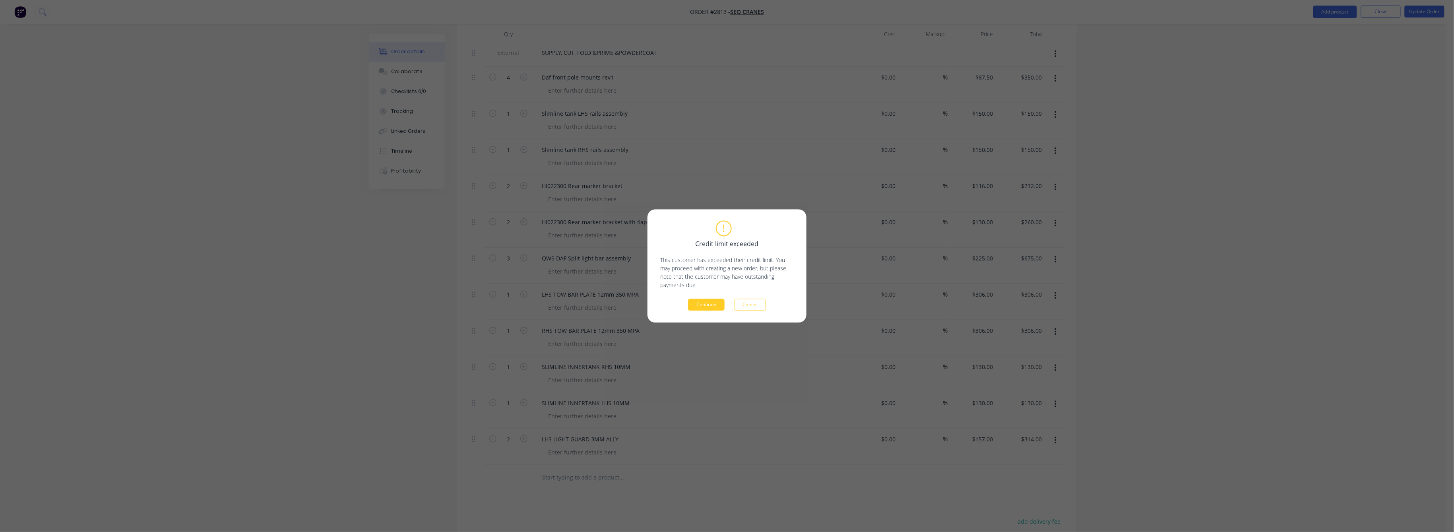
click at [705, 304] on button "Continue" at bounding box center [706, 305] width 37 height 12
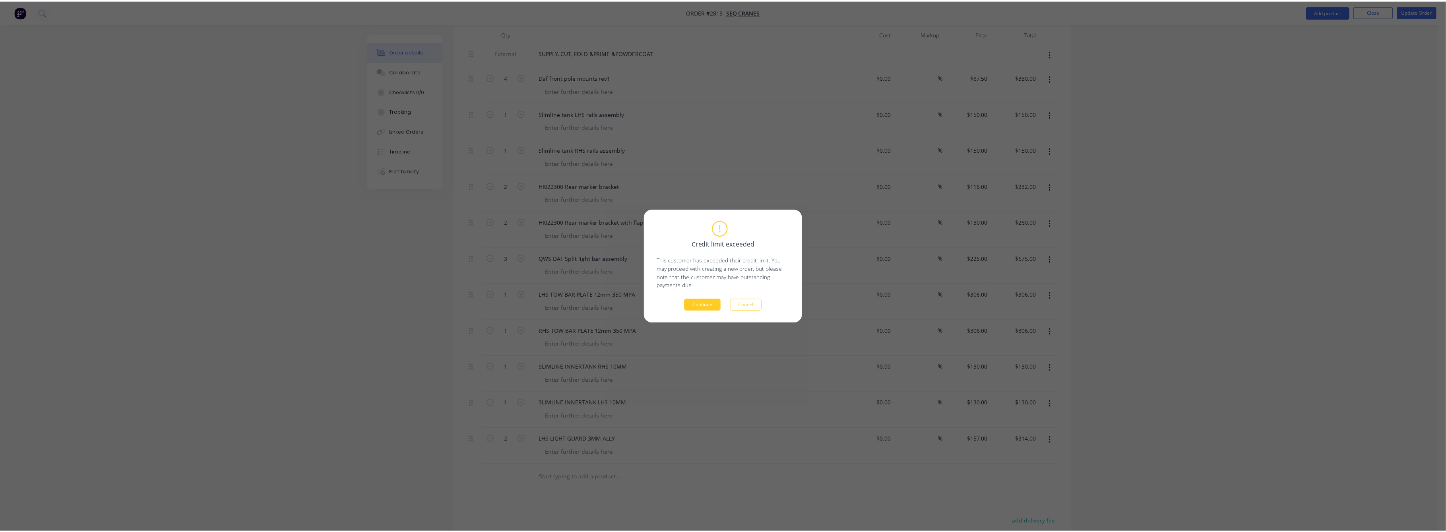
scroll to position [130, 0]
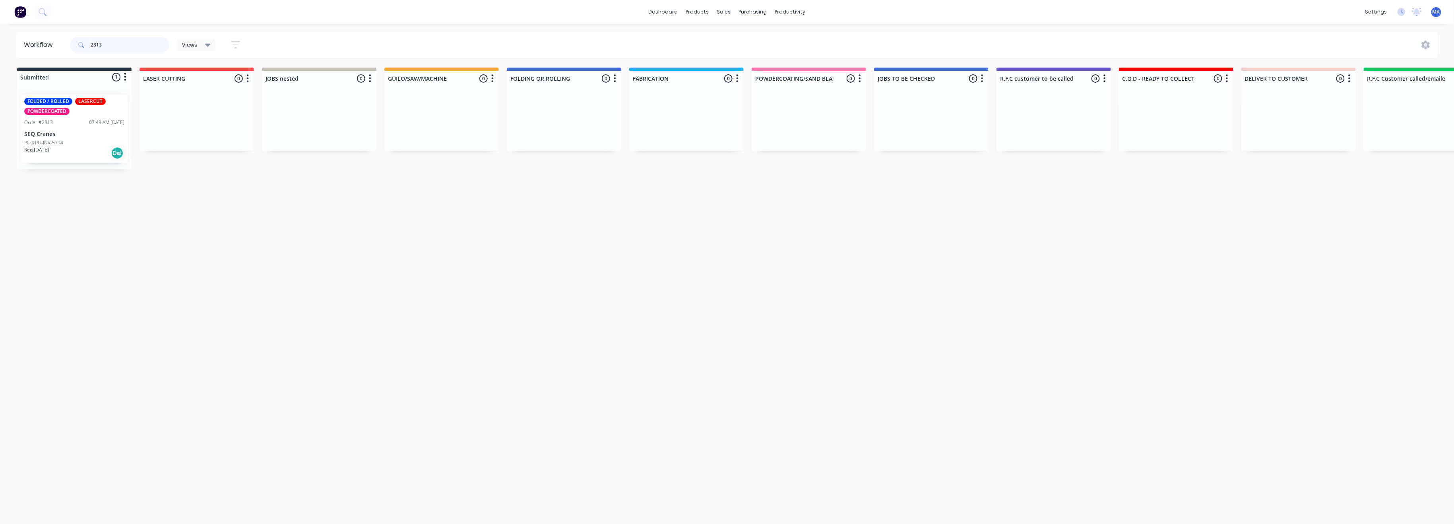
drag, startPoint x: 102, startPoint y: 45, endPoint x: 86, endPoint y: 45, distance: 16.3
click at [86, 45] on div "2813" at bounding box center [119, 45] width 99 height 16
type input "2747"
click at [1038, 118] on div "POWDERCOATED Order #2747 12:06 PM [DATE] Timberware PO #POWDERCOAT JB Req. PU" at bounding box center [1054, 130] width 107 height 66
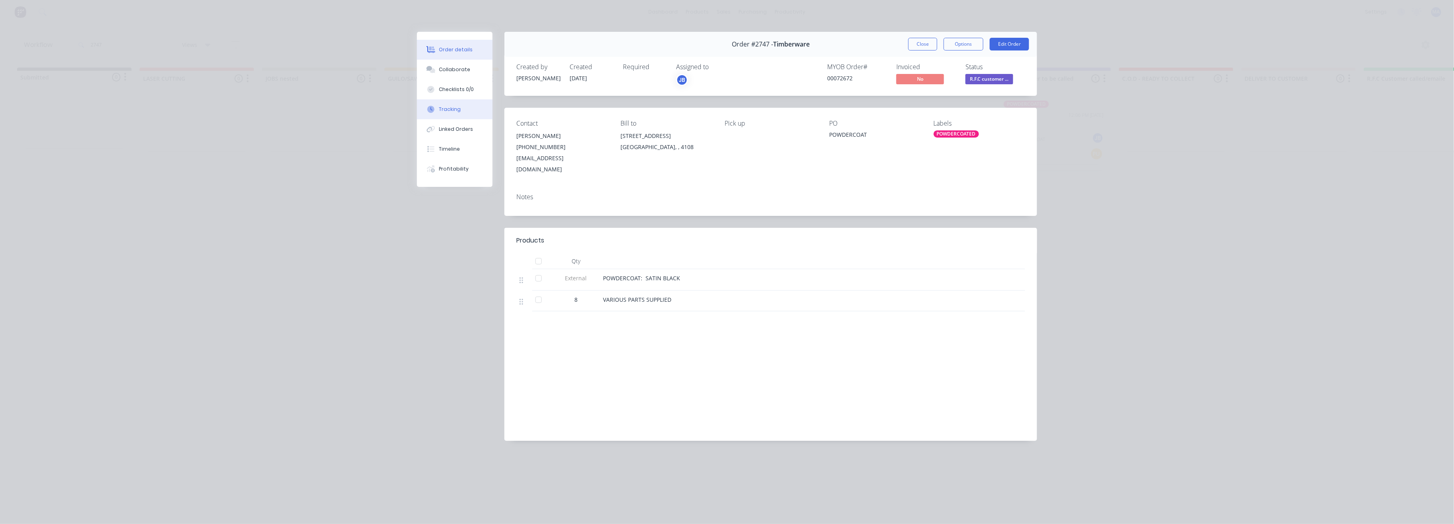
click at [454, 113] on div "Tracking" at bounding box center [450, 109] width 22 height 7
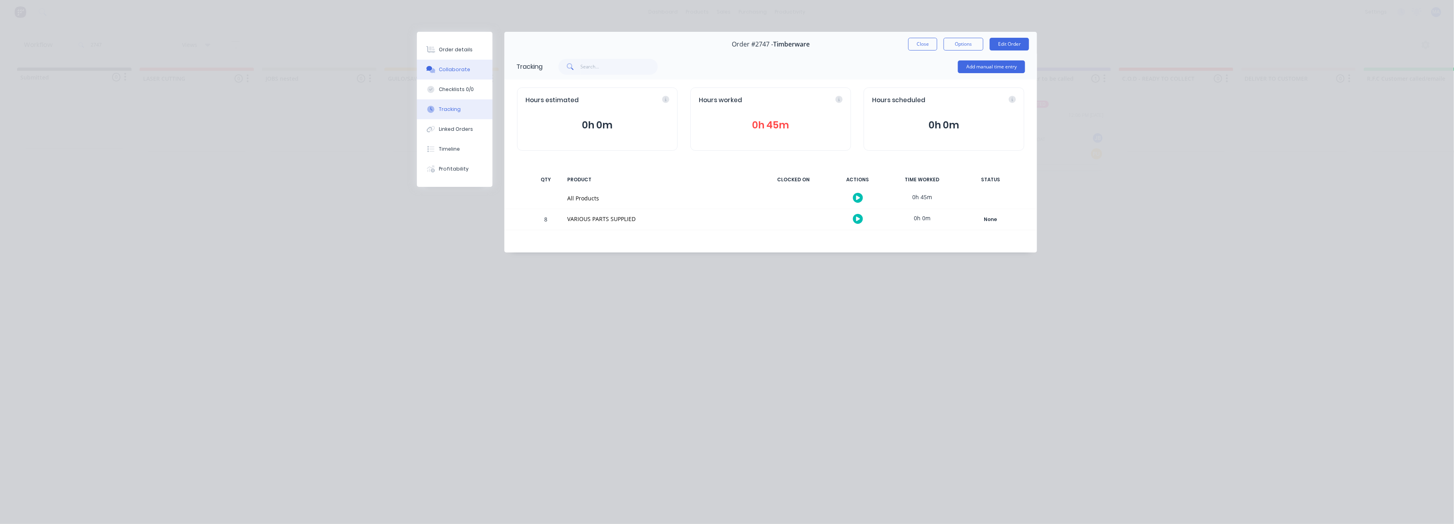
click at [451, 69] on div "Collaborate" at bounding box center [454, 69] width 31 height 7
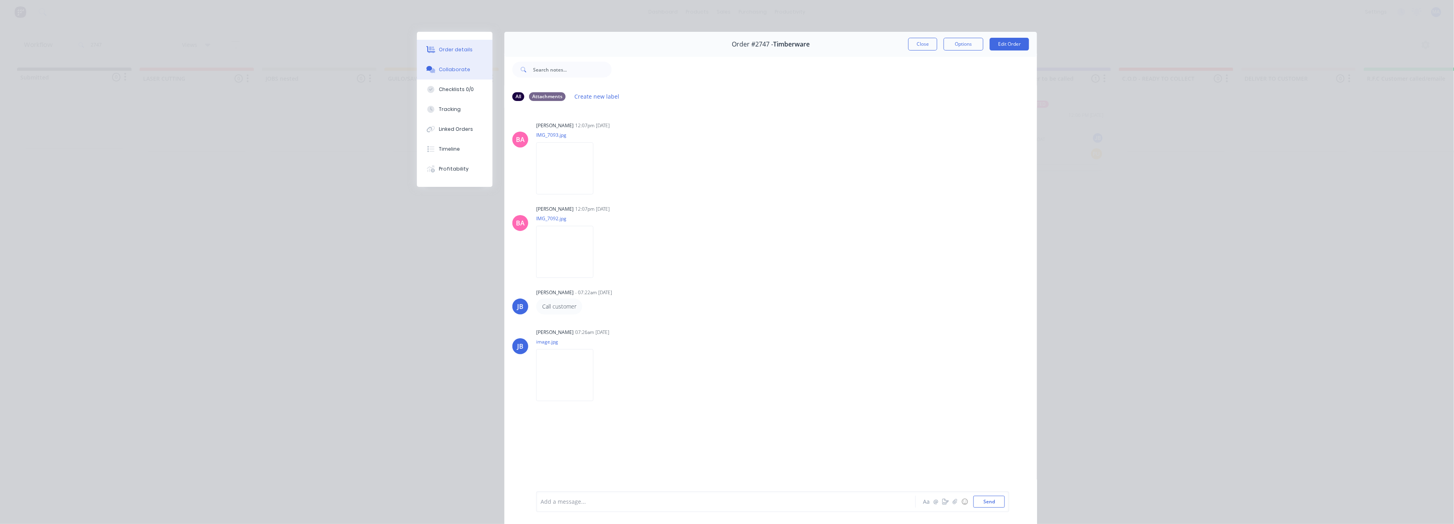
click at [444, 45] on button "Order details" at bounding box center [455, 50] width 76 height 20
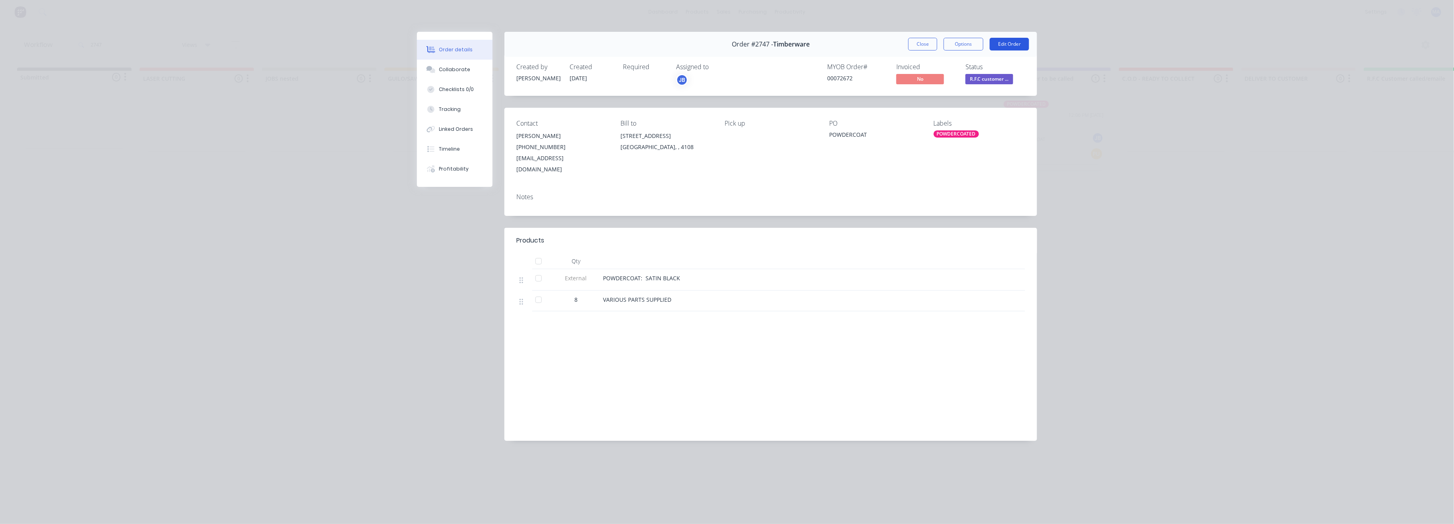
click at [1013, 44] on button "Edit Order" at bounding box center [1009, 44] width 39 height 13
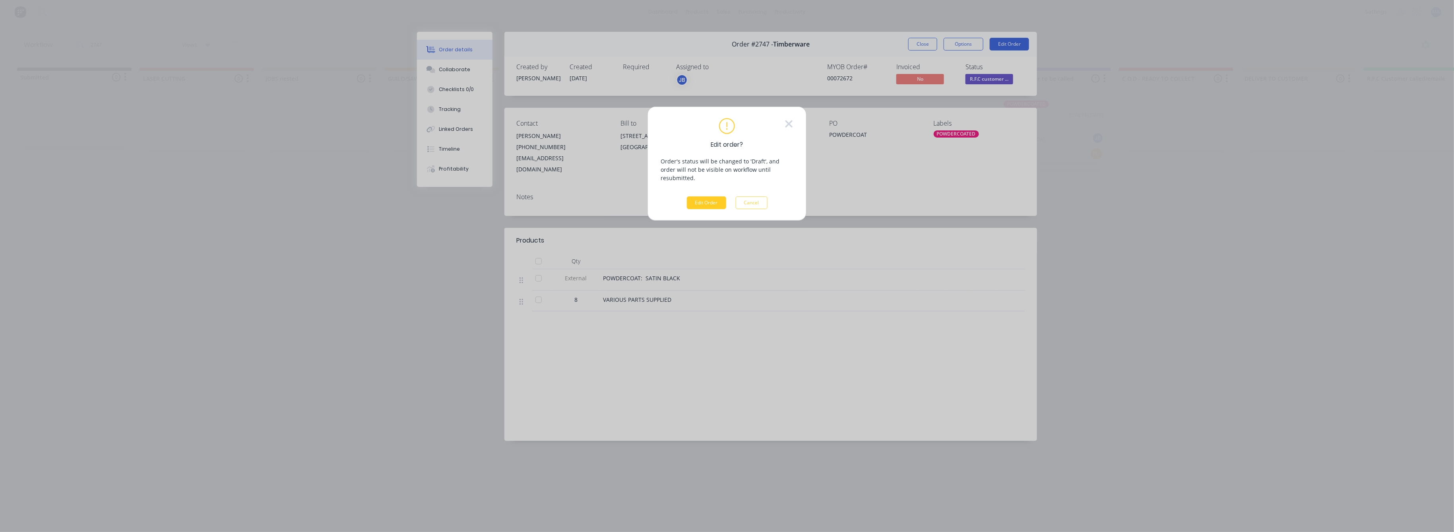
click at [710, 196] on button "Edit Order" at bounding box center [706, 202] width 39 height 13
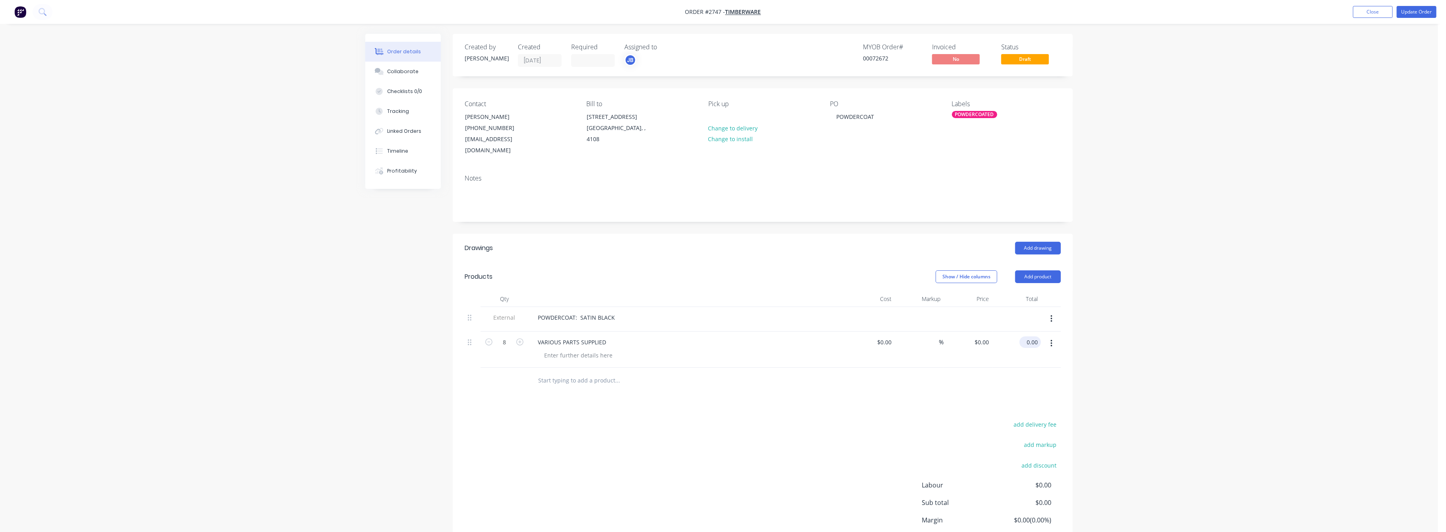
click at [1035, 336] on input "0.00" at bounding box center [1032, 342] width 18 height 12
type input "135"
type input "$16.875"
type input "$135.00"
drag, startPoint x: 1246, startPoint y: 323, endPoint x: 1245, endPoint y: 312, distance: 11.2
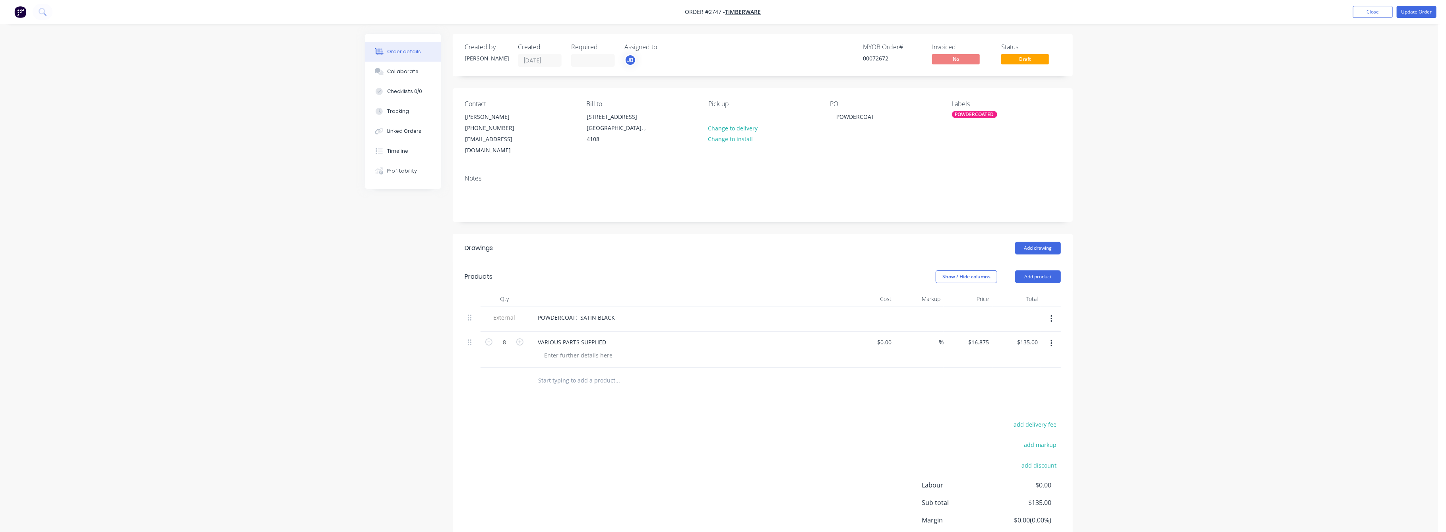
click at [1246, 322] on div "Order details Collaborate Checklists 0/0 Tracking Linked Orders Timeline Profit…" at bounding box center [719, 298] width 1439 height 596
click at [1420, 10] on button "Update Order" at bounding box center [1417, 12] width 40 height 12
